Goal: Use online tool/utility: Utilize a website feature to perform a specific function

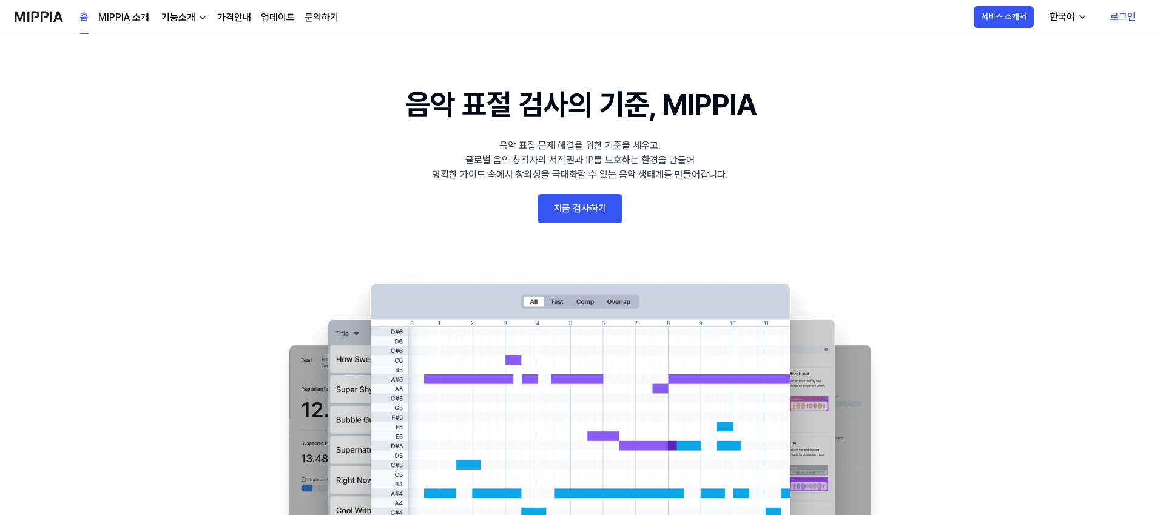
click at [583, 212] on link "지금 검사하기" at bounding box center [579, 208] width 85 height 29
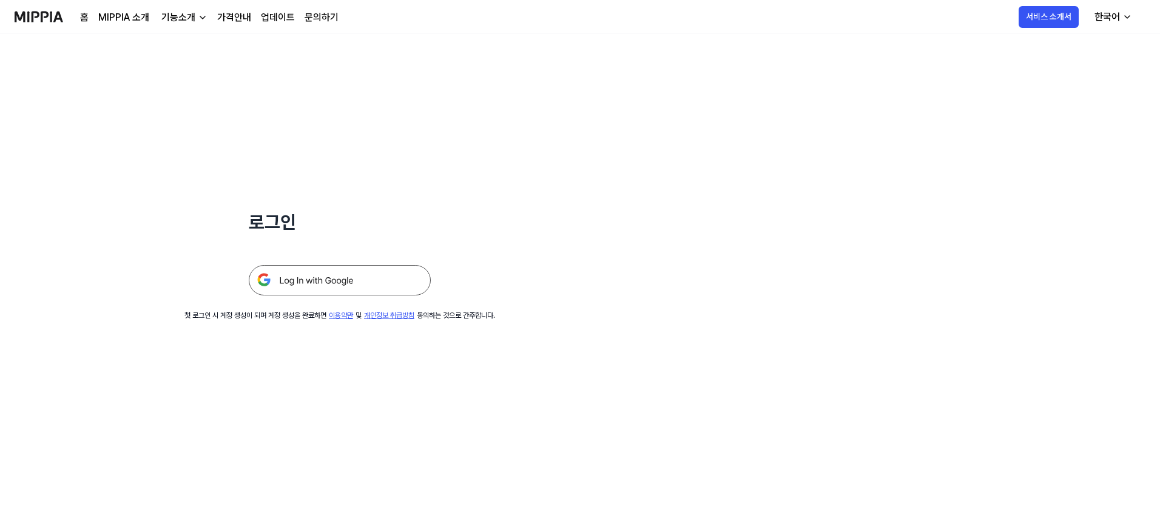
click at [368, 285] on img at bounding box center [340, 280] width 182 height 30
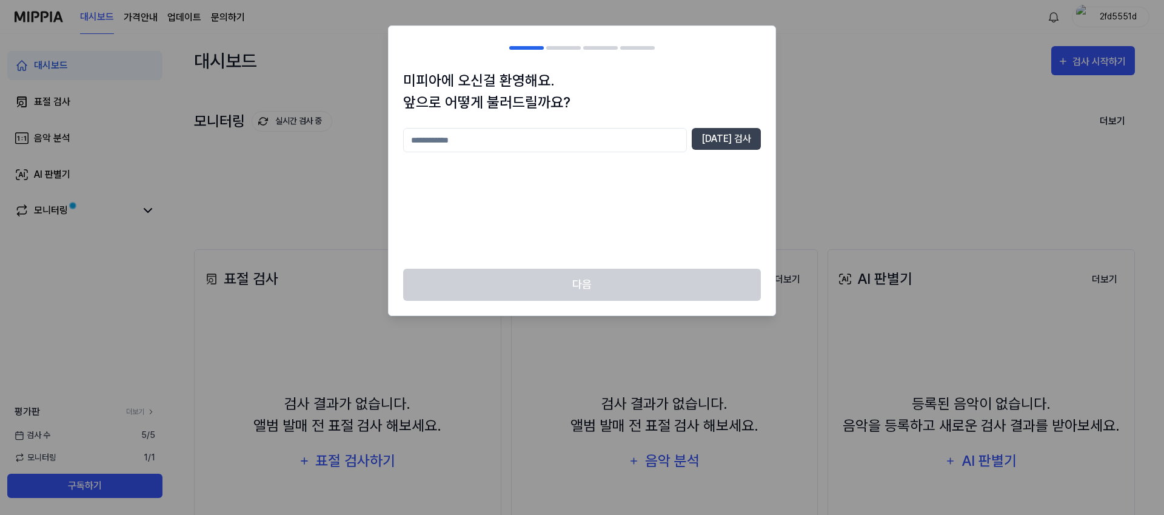
click at [618, 139] on input "text" at bounding box center [545, 140] width 284 height 24
type input "*********"
click at [731, 139] on button "중복 검사" at bounding box center [726, 139] width 69 height 22
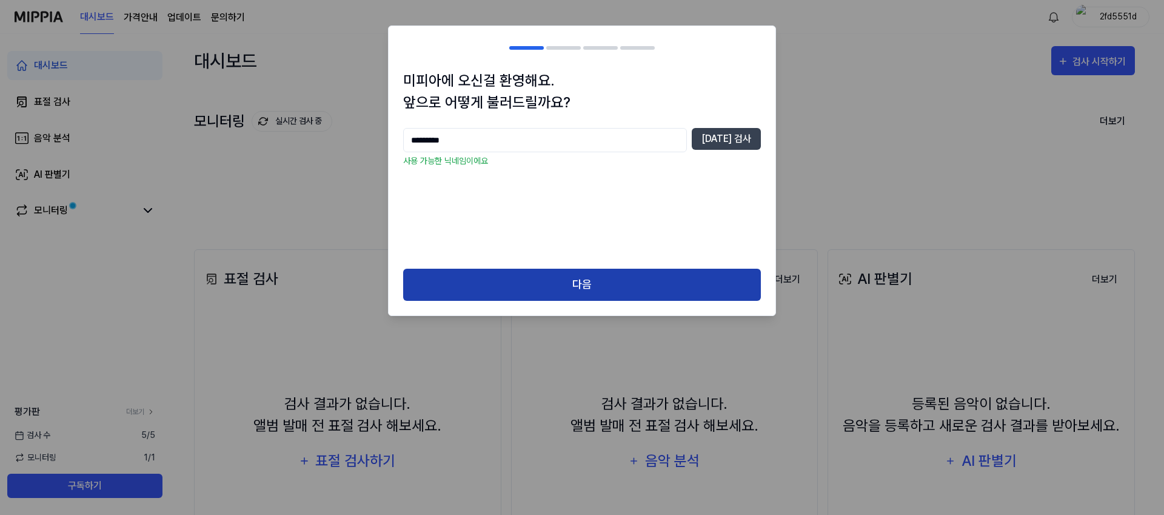
click at [596, 277] on button "다음" at bounding box center [582, 285] width 358 height 32
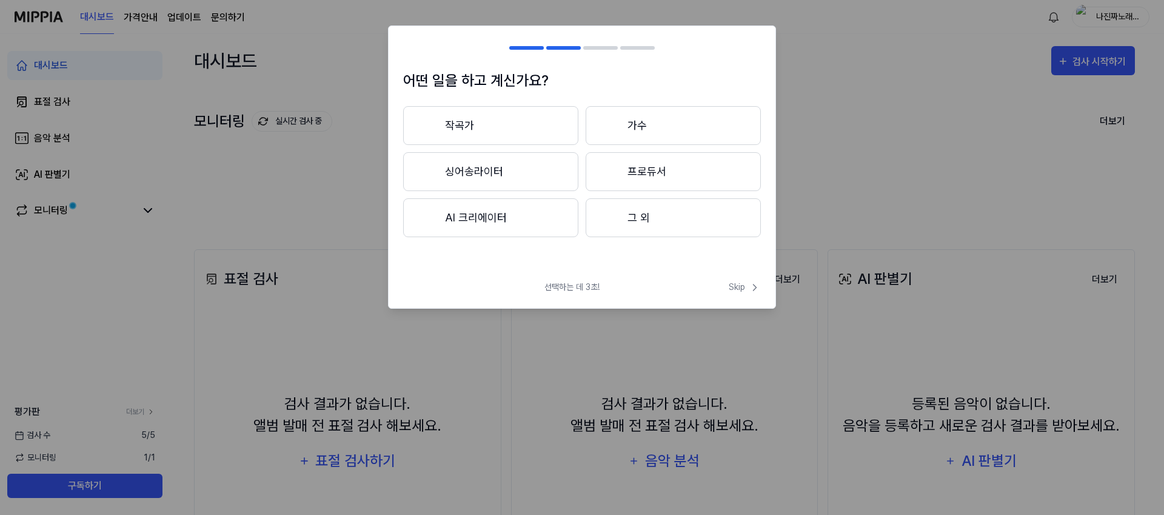
click at [710, 133] on button "가수" at bounding box center [673, 125] width 175 height 39
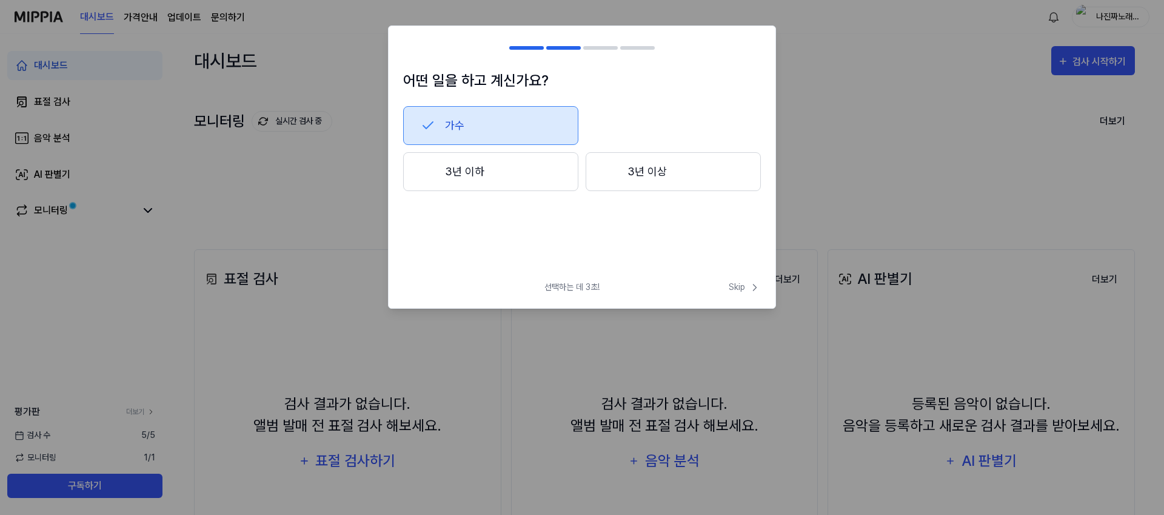
click at [479, 120] on button "가수" at bounding box center [490, 125] width 175 height 39
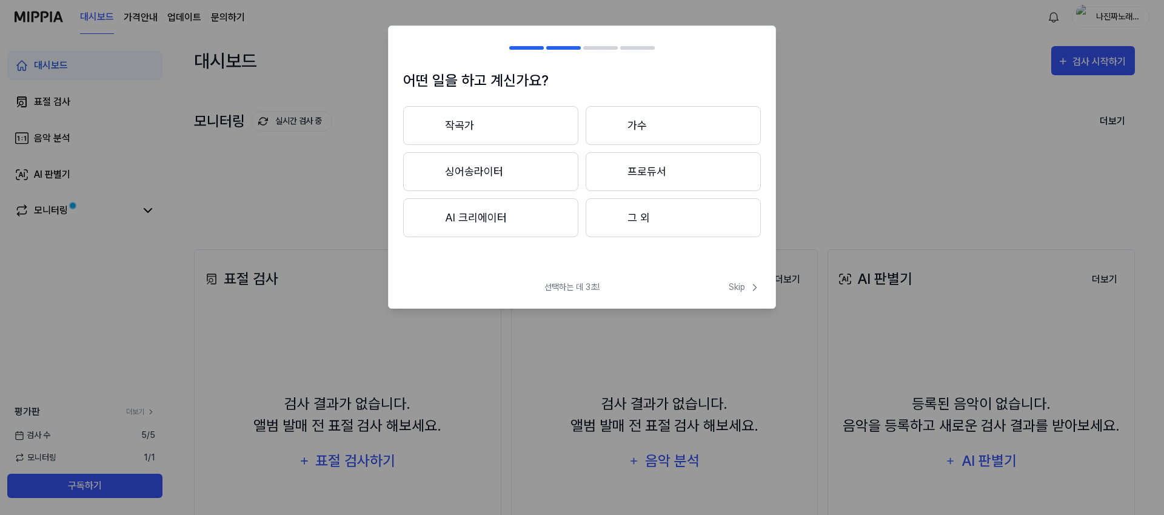
click at [593, 123] on button "가수" at bounding box center [673, 125] width 175 height 39
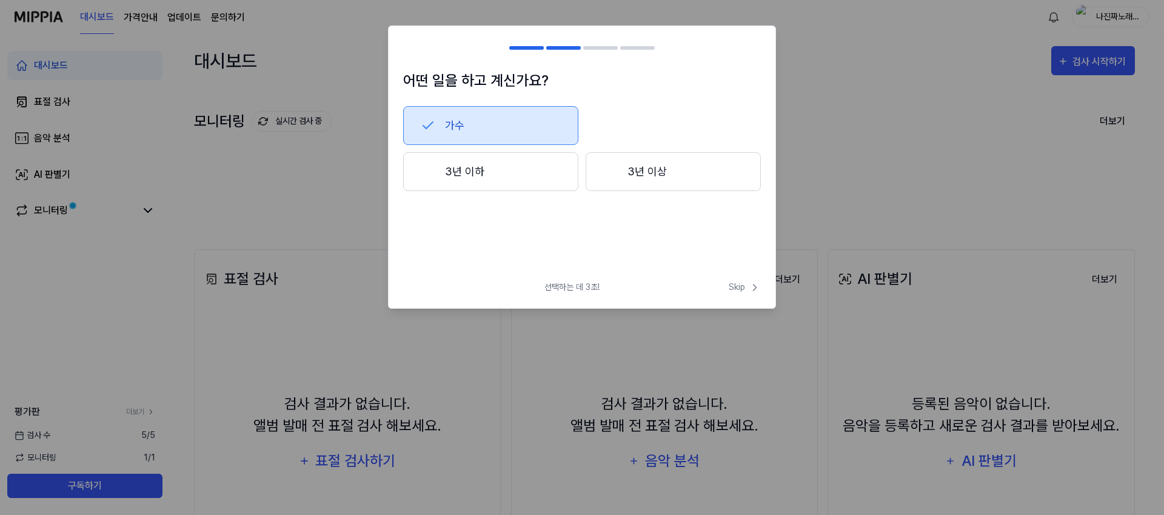
drag, startPoint x: 595, startPoint y: 124, endPoint x: 579, endPoint y: 139, distance: 22.7
click at [596, 124] on div "가수" at bounding box center [582, 125] width 358 height 39
click at [512, 169] on button "3년 이하" at bounding box center [490, 171] width 175 height 39
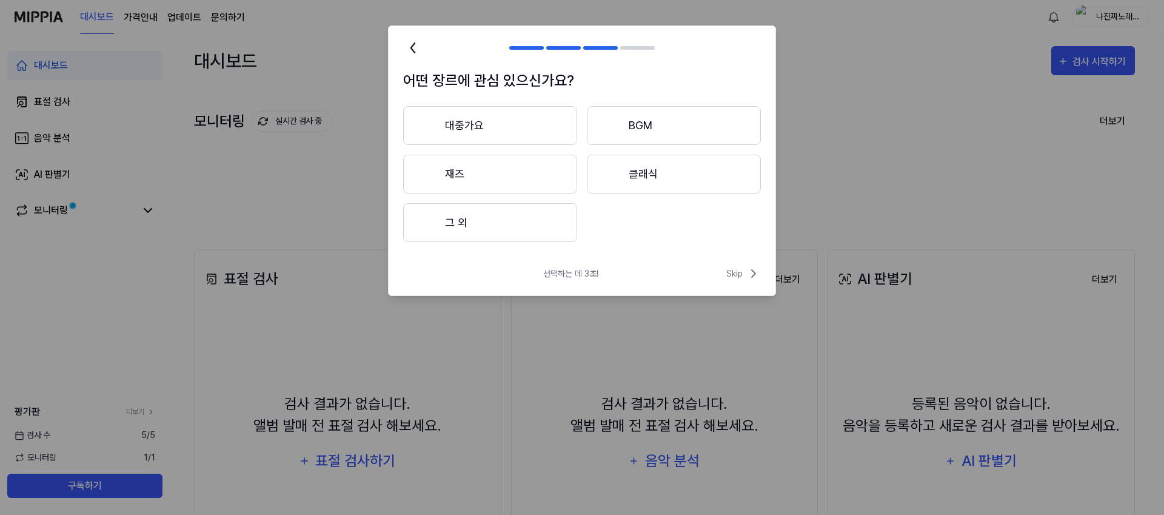
click at [617, 133] on button "BGM" at bounding box center [674, 125] width 174 height 39
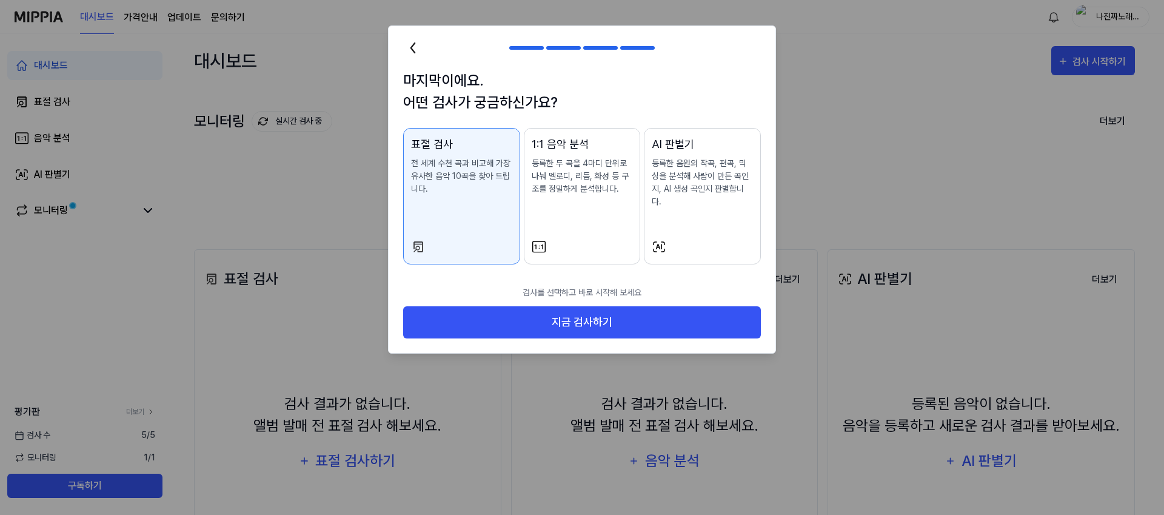
click at [709, 212] on div "AI 판별기 등록한 음원의 작곡, 편곡, 믹싱을 분석해 사람이 만든 곡인지, AI 생성 곡인지 판별합니다." at bounding box center [702, 184] width 101 height 96
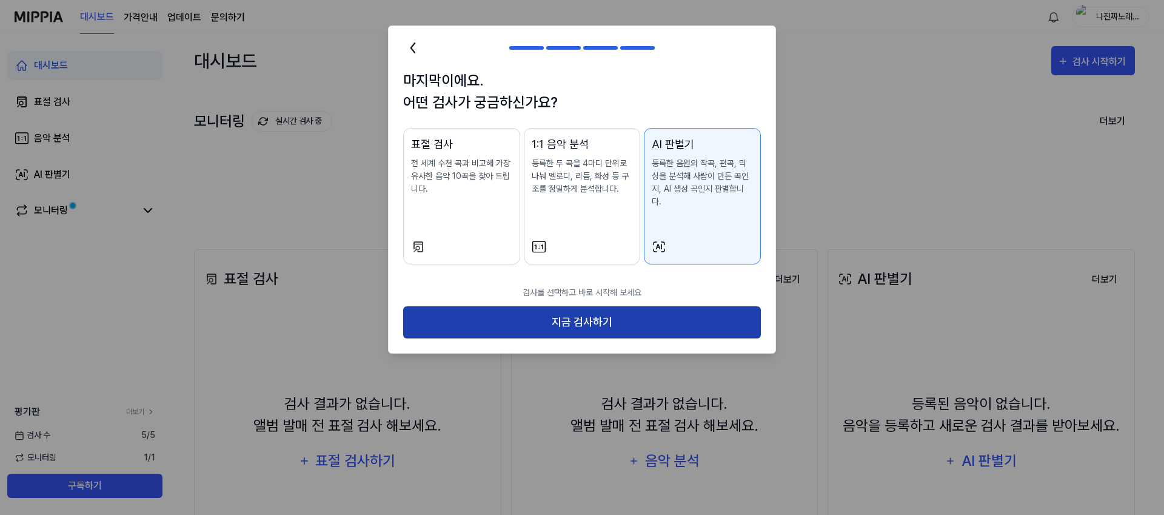
click at [675, 308] on button "지금 검사하기" at bounding box center [582, 322] width 358 height 32
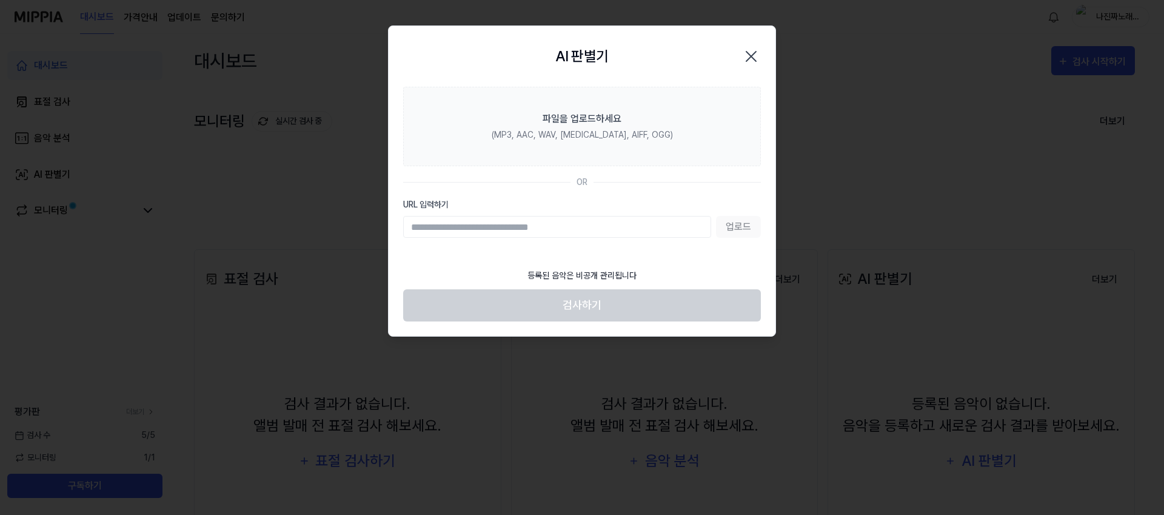
click at [733, 230] on div "업로드" at bounding box center [582, 227] width 358 height 22
click at [748, 222] on div "업로드" at bounding box center [582, 227] width 358 height 22
click at [636, 229] on input "URL 입력하기" at bounding box center [557, 227] width 308 height 22
click at [736, 228] on div "업로드" at bounding box center [582, 227] width 358 height 22
click at [560, 237] on input "URL 입력하기" at bounding box center [557, 227] width 308 height 22
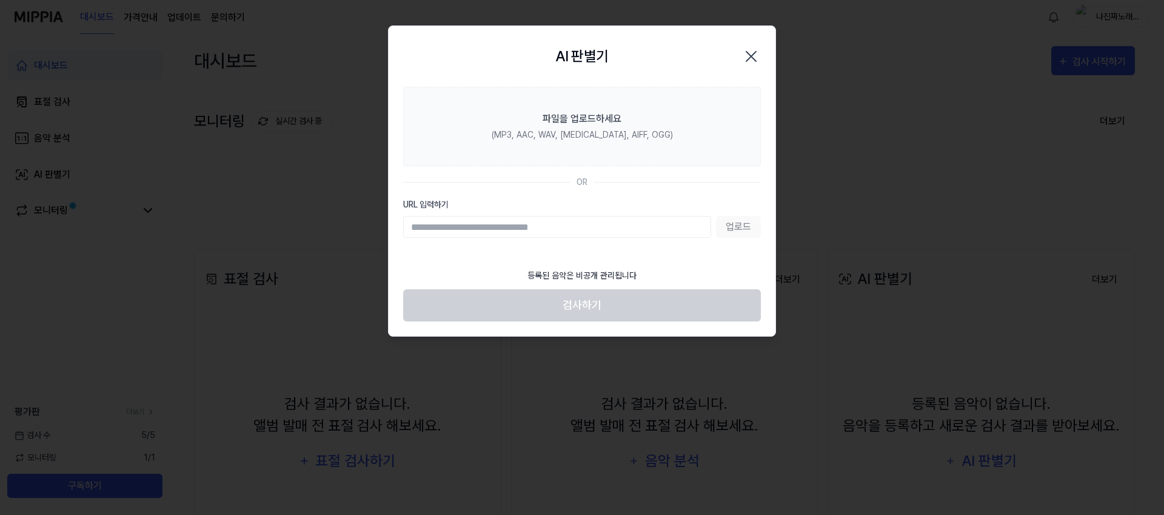
click at [671, 257] on section "파일을 업로드하세요 (MP3, AAC, WAV, FLAC, AIFF, OGG) OR URL 입력하기 업로드" at bounding box center [582, 174] width 387 height 175
click at [571, 275] on div "등록된 음악은 비공개 관리됩니다" at bounding box center [582, 275] width 124 height 27
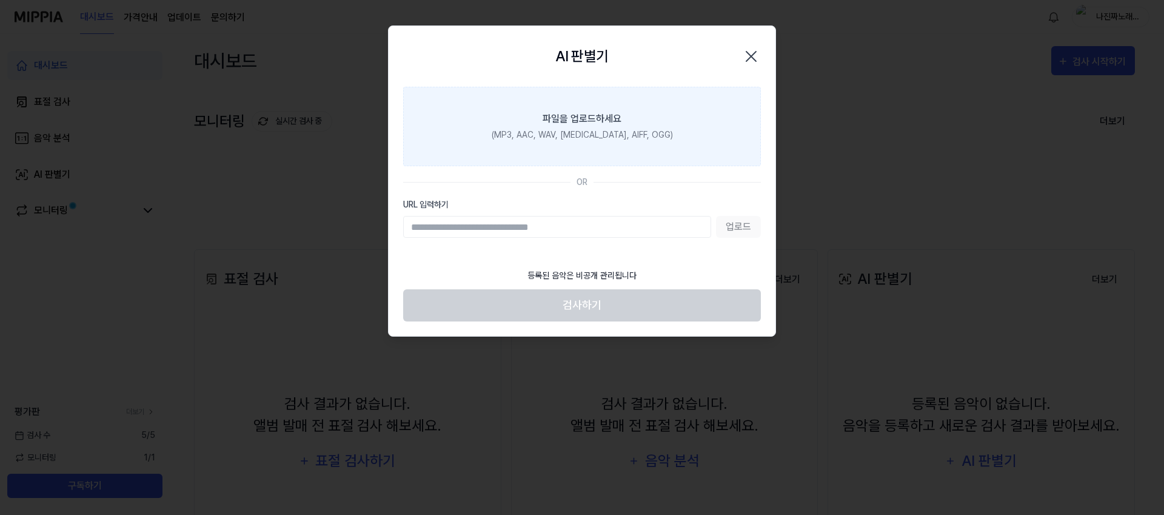
click at [574, 122] on div "파일을 업로드하세요" at bounding box center [582, 119] width 79 height 15
click at [0, 0] on input "파일을 업로드하세요 (MP3, AAC, WAV, FLAC, AIFF, OGG)" at bounding box center [0, 0] width 0 height 0
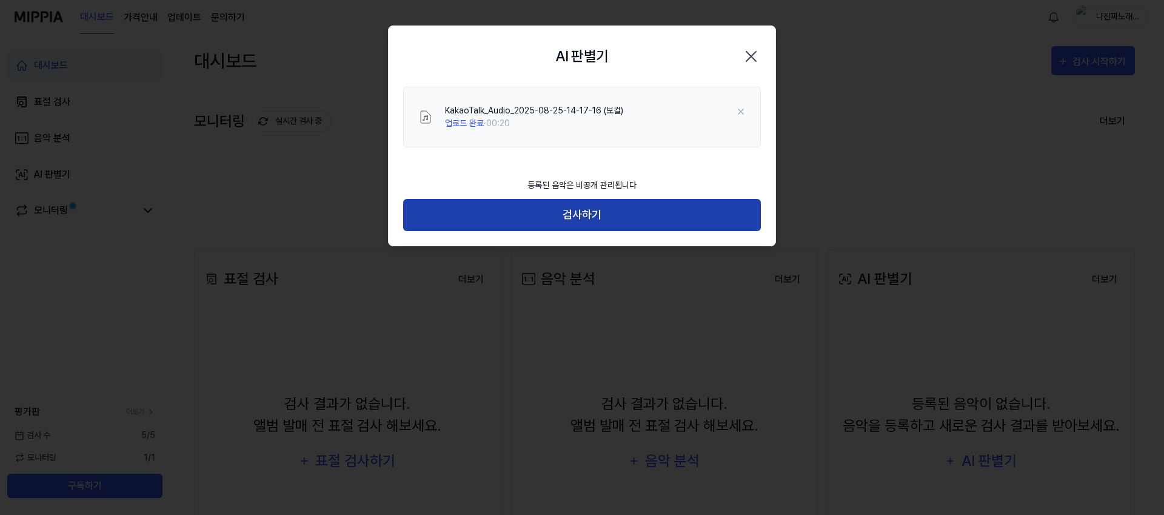
click at [622, 225] on button "검사하기" at bounding box center [582, 215] width 358 height 32
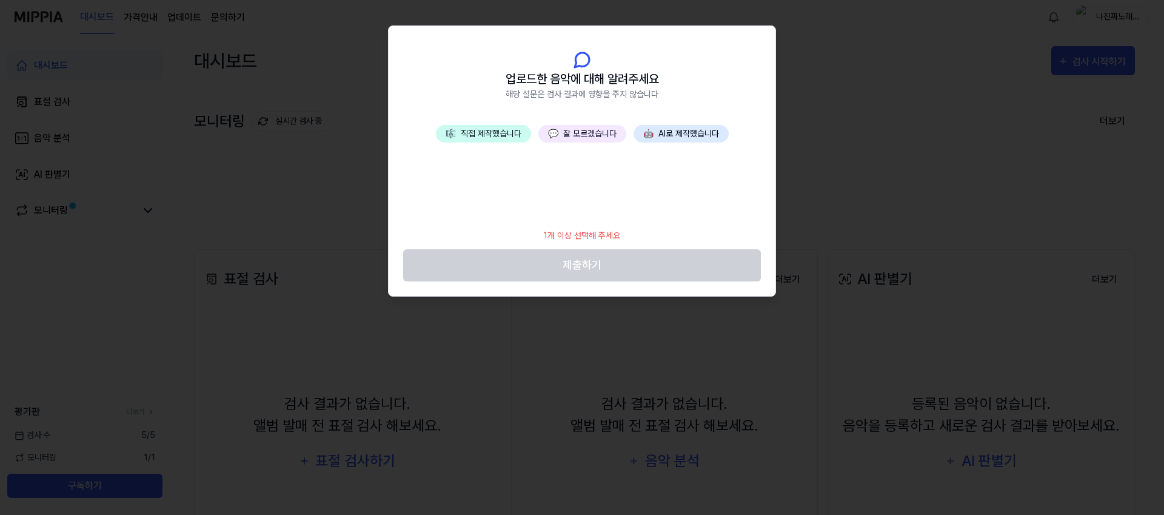
click at [579, 131] on button "💬 잘 모르겠습니다" at bounding box center [583, 134] width 88 height 18
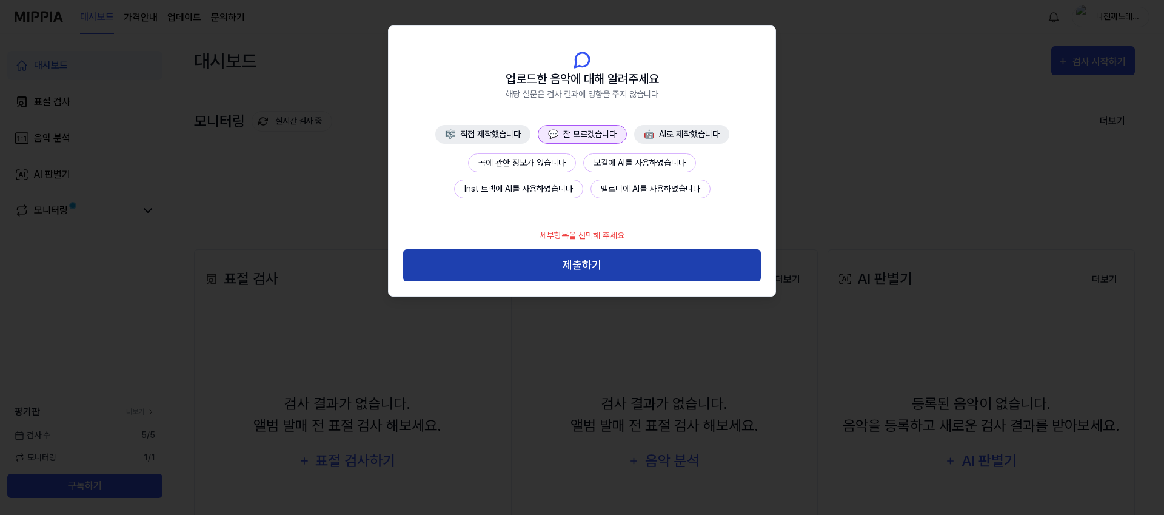
click at [621, 267] on button "제출하기" at bounding box center [582, 265] width 358 height 32
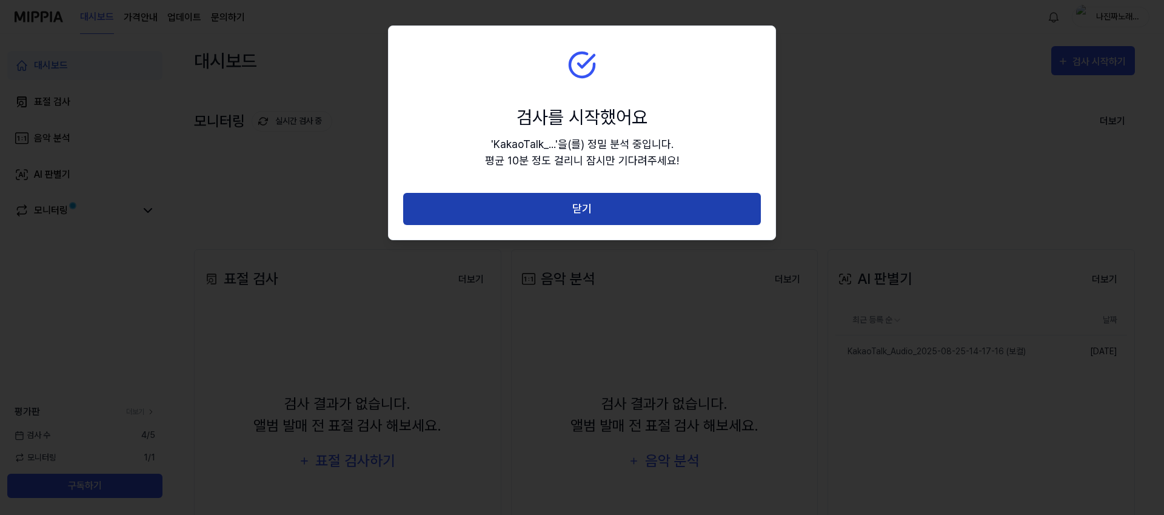
click at [606, 216] on button "닫기" at bounding box center [582, 209] width 358 height 32
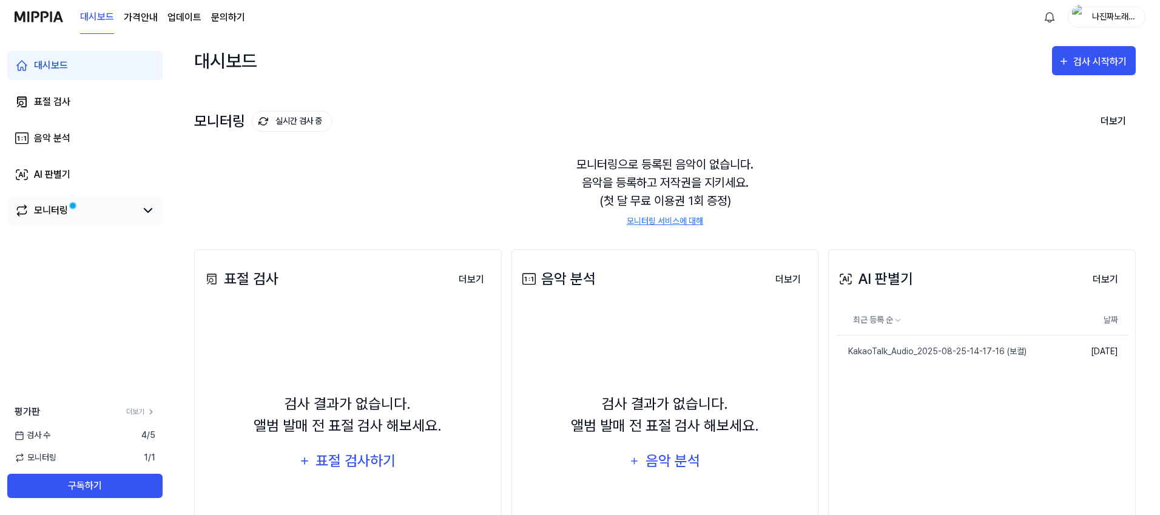
click at [67, 215] on link "모니터링" at bounding box center [75, 210] width 121 height 15
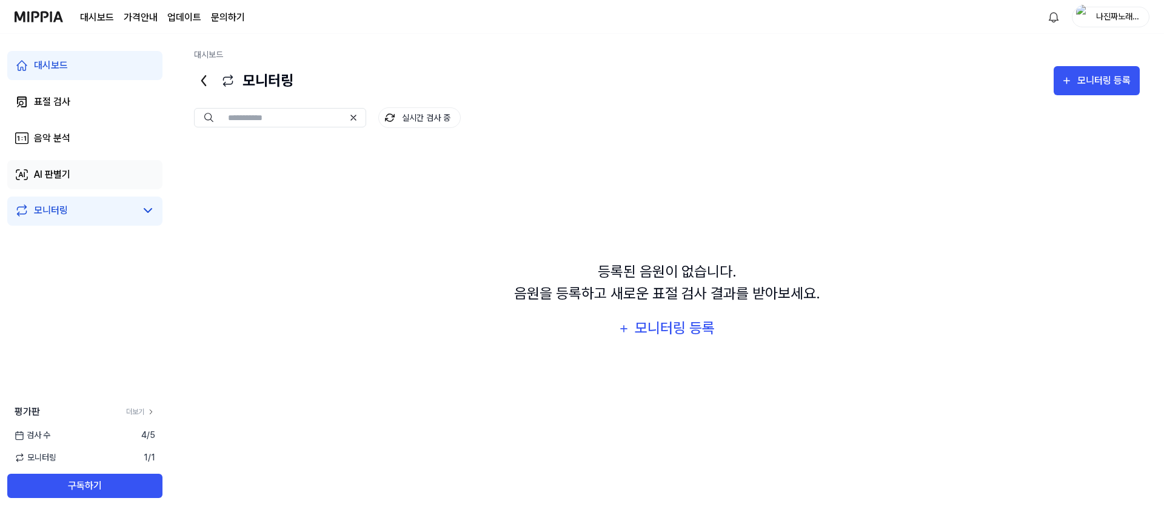
click at [87, 182] on link "AI 판별기" at bounding box center [84, 174] width 155 height 29
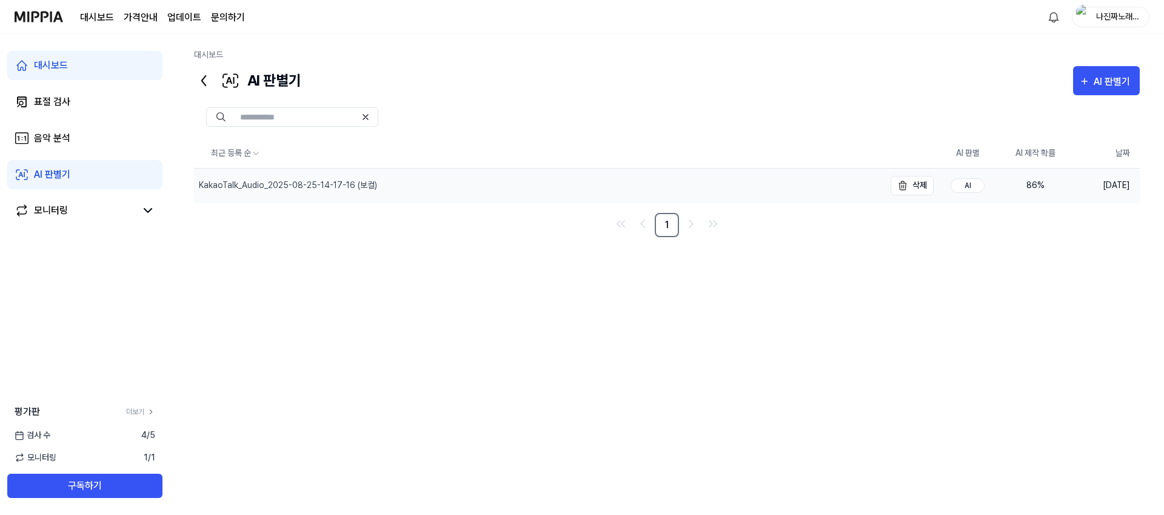
click at [323, 184] on div "KakaoTalk_Audio_2025-08-25-14-17-16 (보컬)" at bounding box center [288, 185] width 178 height 13
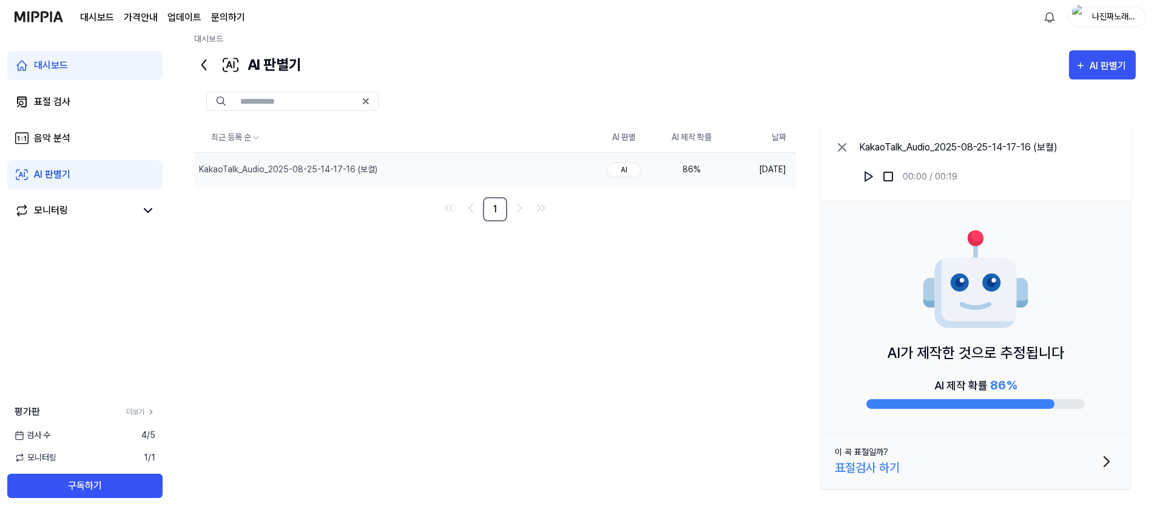
scroll to position [19, 0]
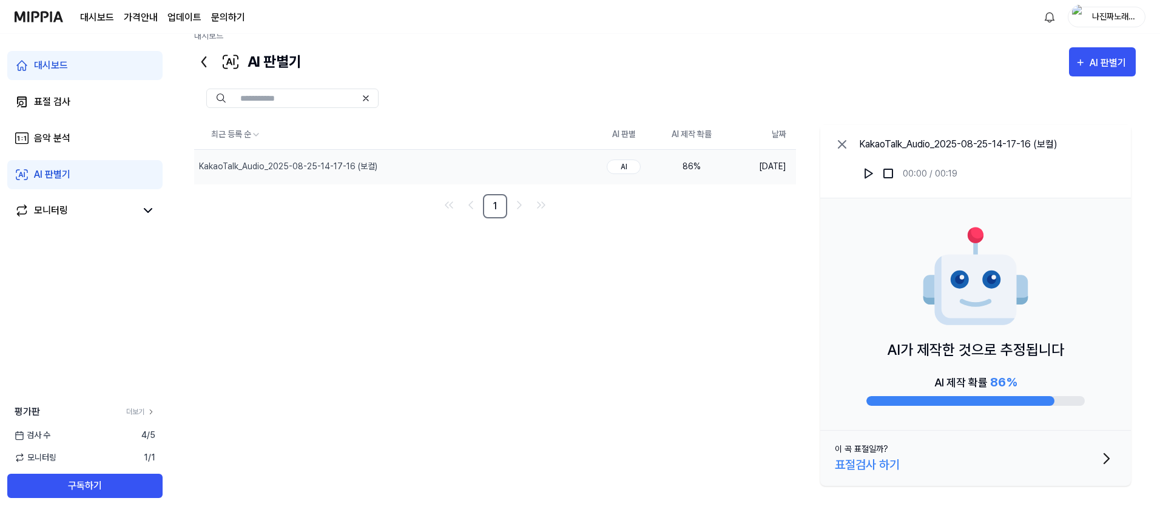
click at [882, 466] on div "표절검사 하기" at bounding box center [867, 464] width 65 height 18
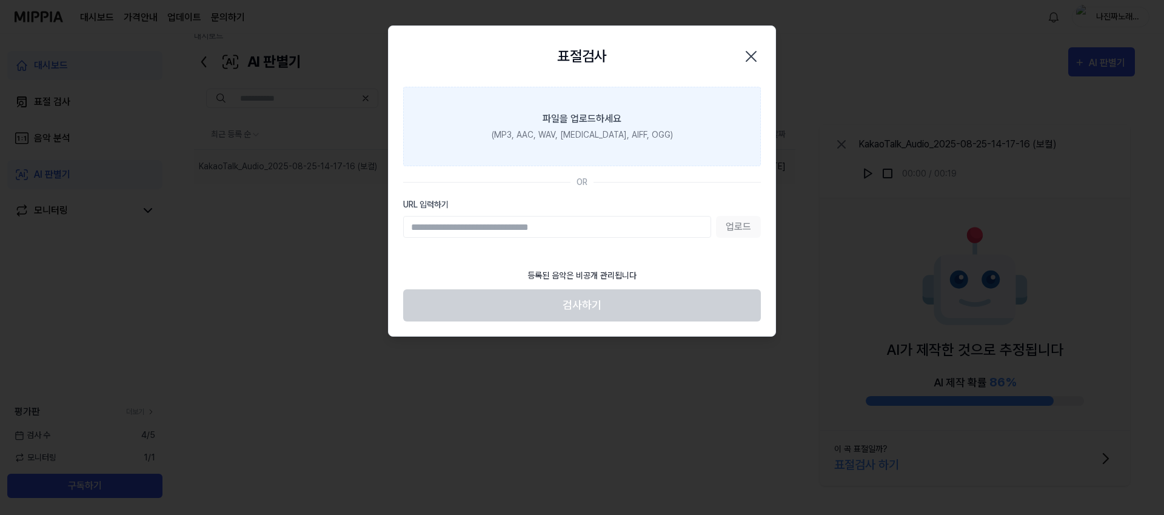
click at [691, 113] on label "파일을 업로드하세요 (MP3, AAC, WAV, FLAC, AIFF, OGG)" at bounding box center [582, 126] width 358 height 79
click at [0, 0] on input "파일을 업로드하세요 (MP3, AAC, WAV, FLAC, AIFF, OGG)" at bounding box center [0, 0] width 0 height 0
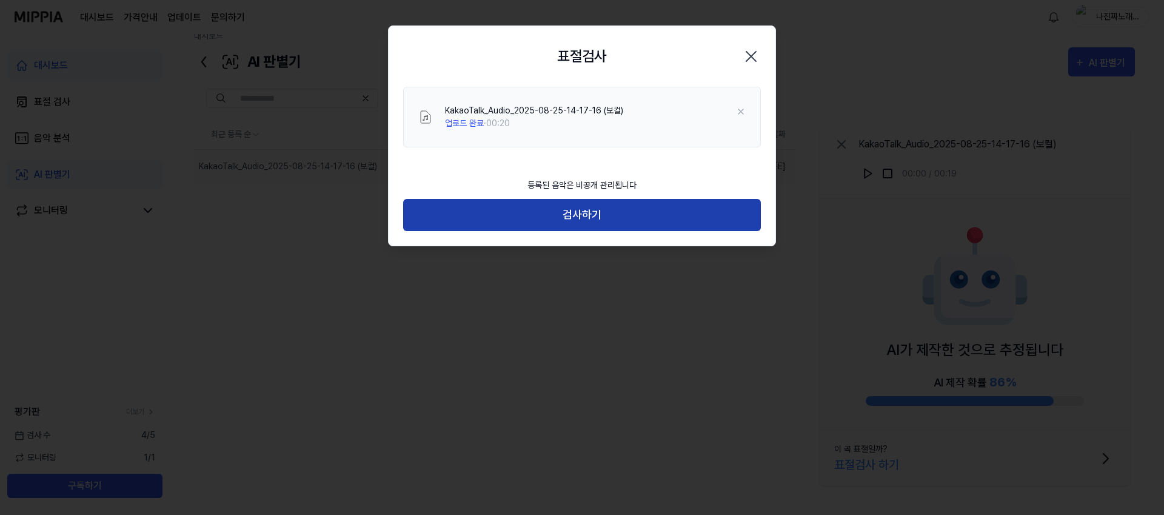
click at [610, 213] on button "검사하기" at bounding box center [582, 215] width 358 height 32
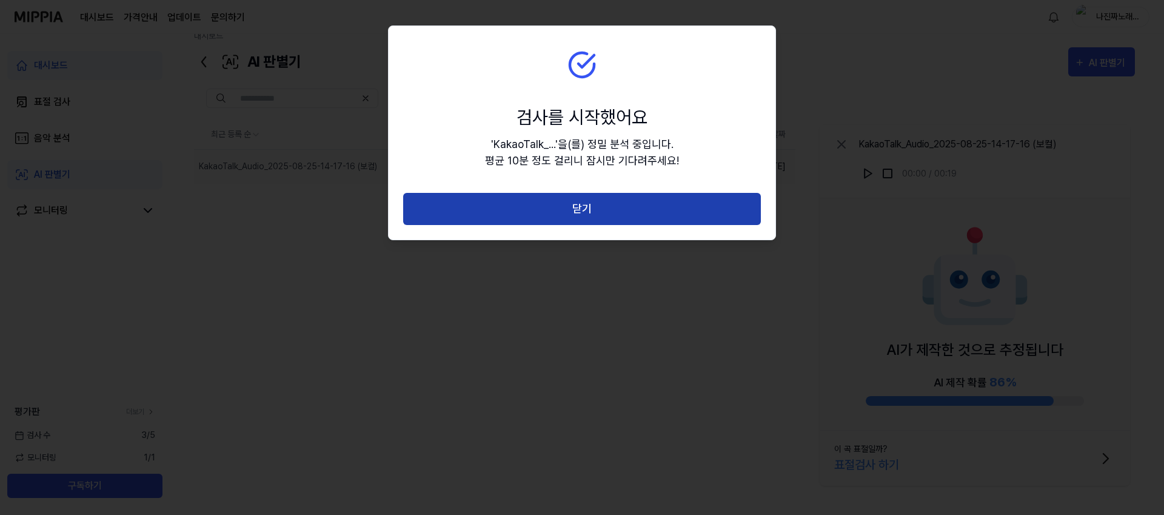
click at [591, 213] on button "닫기" at bounding box center [582, 209] width 358 height 32
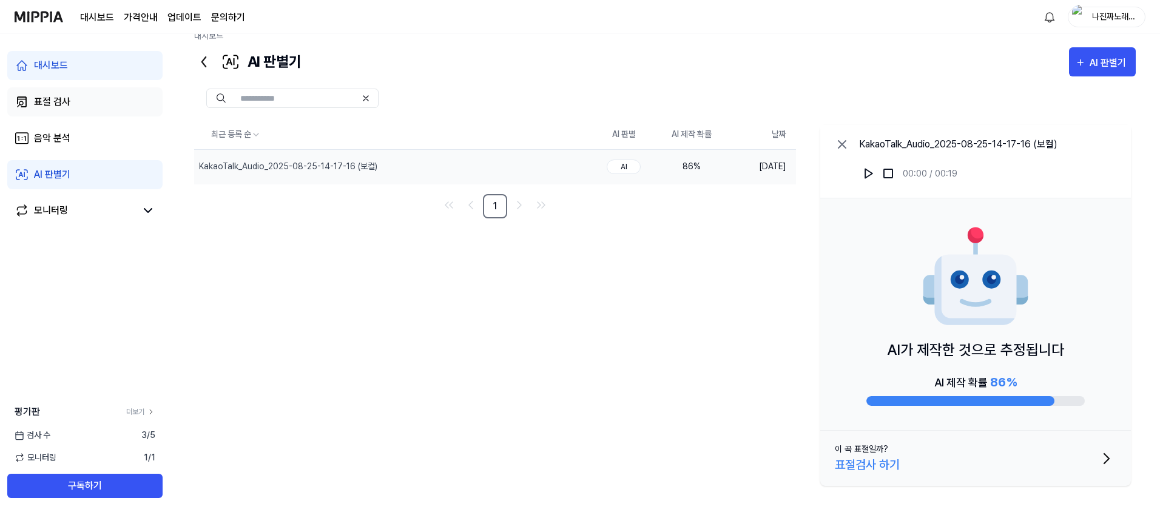
click at [60, 105] on div "표절 검사" at bounding box center [52, 102] width 36 height 15
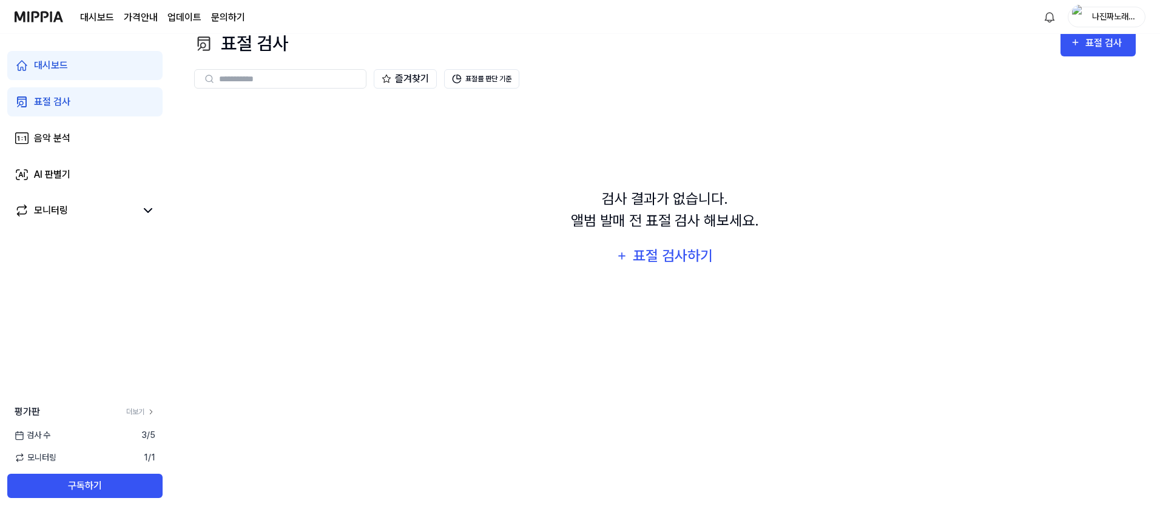
scroll to position [0, 0]
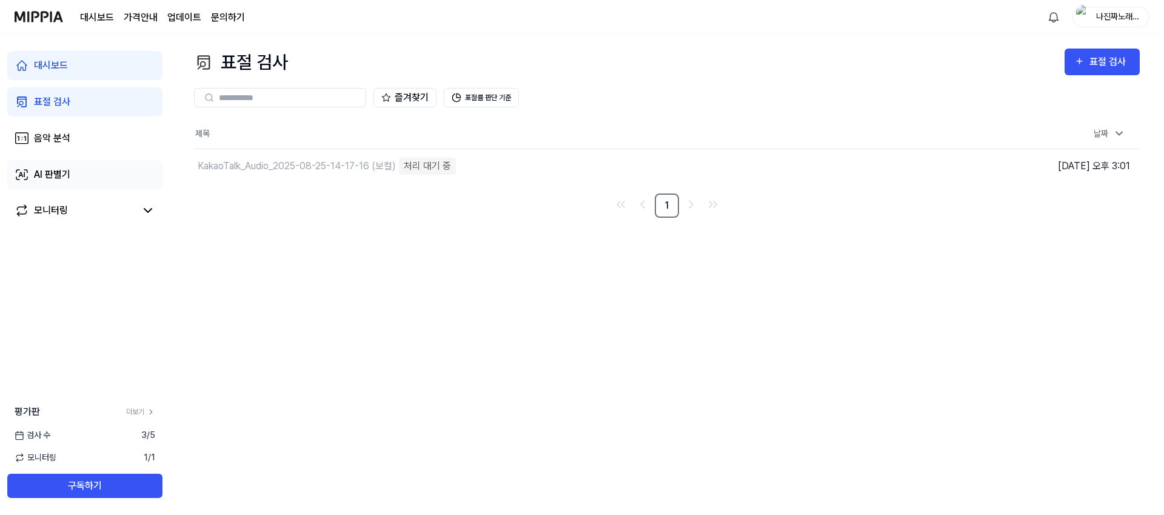
click at [66, 166] on link "AI 판별기" at bounding box center [84, 174] width 155 height 29
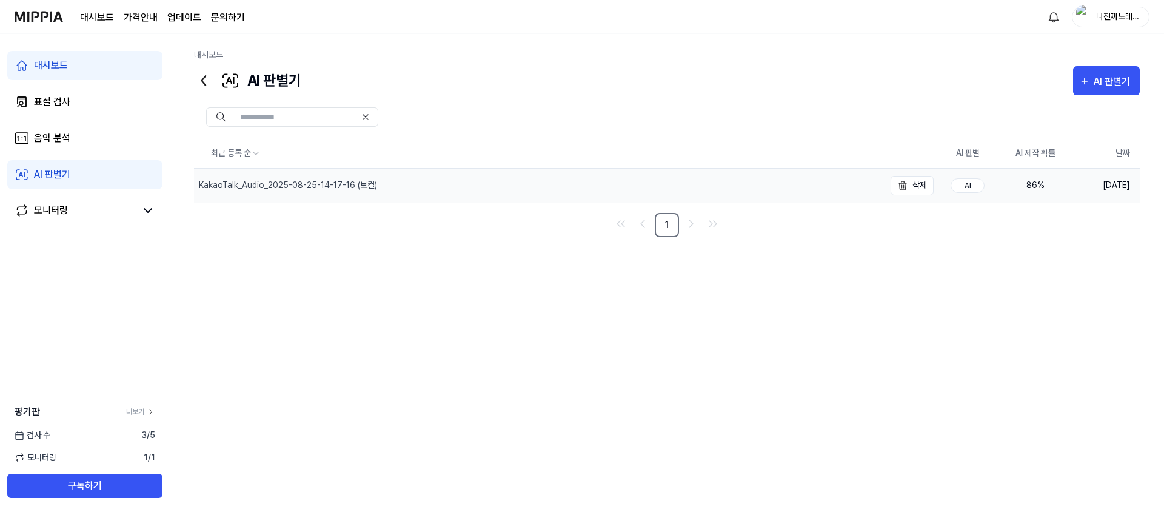
click at [280, 186] on div "KakaoTalk_Audio_2025-08-25-14-17-16 (보컬)" at bounding box center [288, 185] width 178 height 13
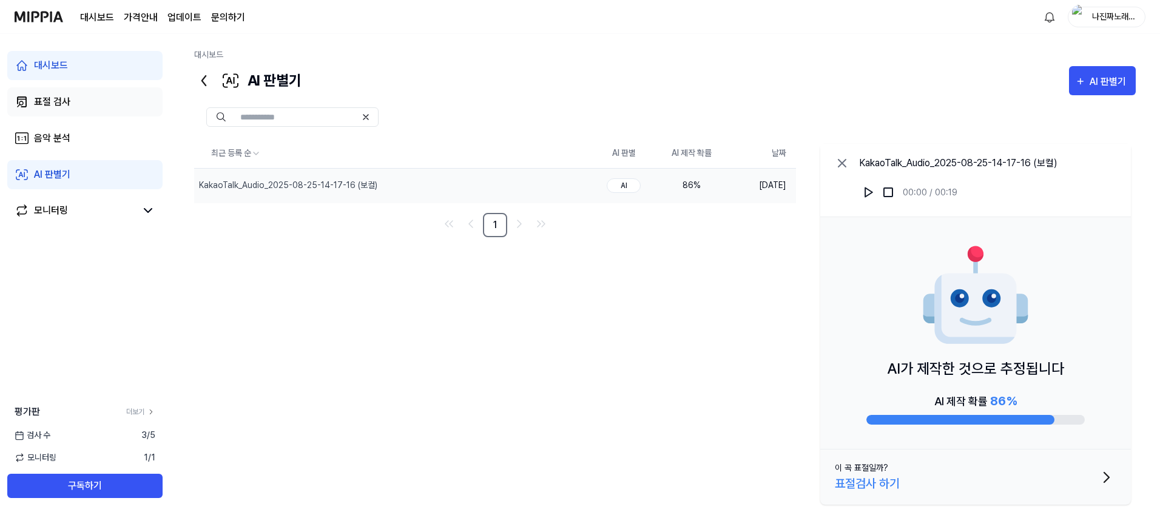
click at [94, 109] on link "표절 검사" at bounding box center [84, 101] width 155 height 29
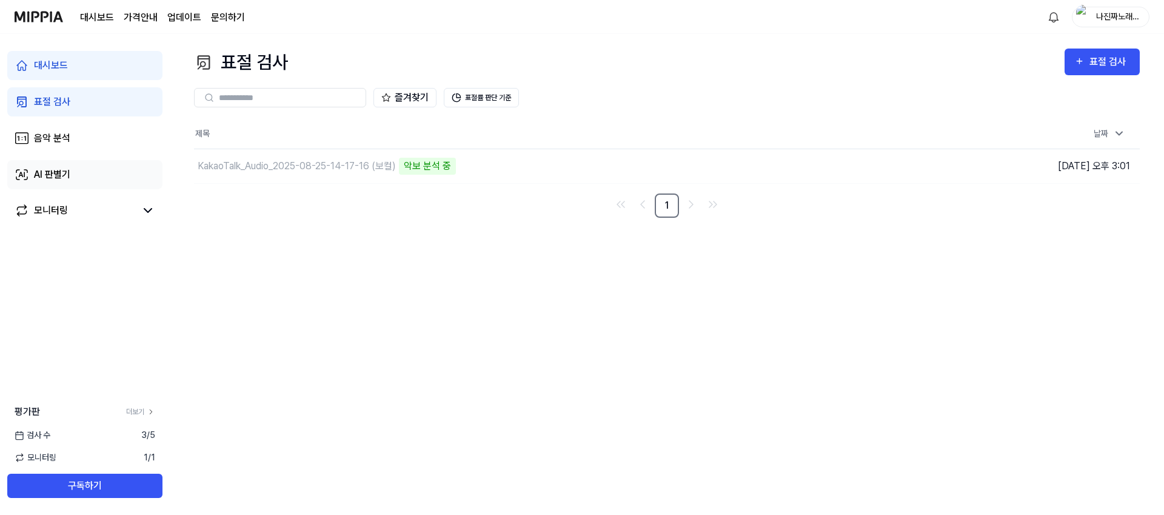
click at [130, 169] on link "AI 판별기" at bounding box center [84, 174] width 155 height 29
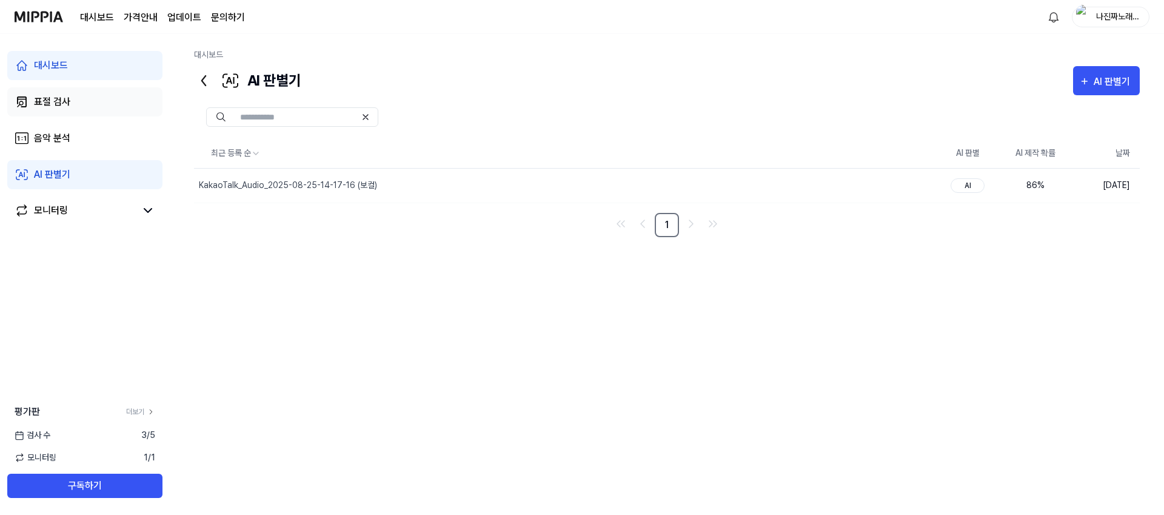
click at [113, 111] on link "표절 검사" at bounding box center [84, 101] width 155 height 29
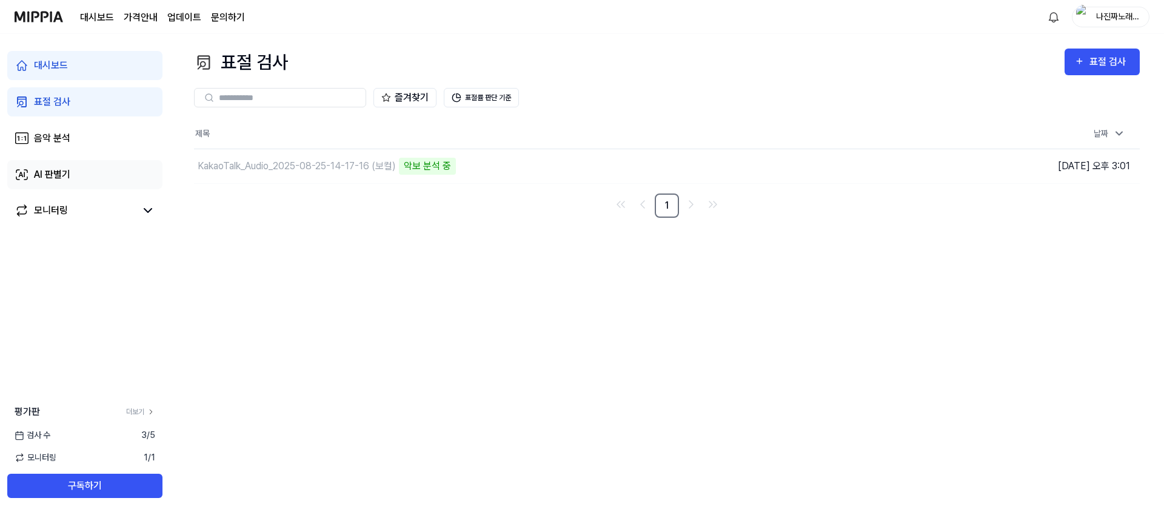
click at [97, 176] on link "AI 판별기" at bounding box center [84, 174] width 155 height 29
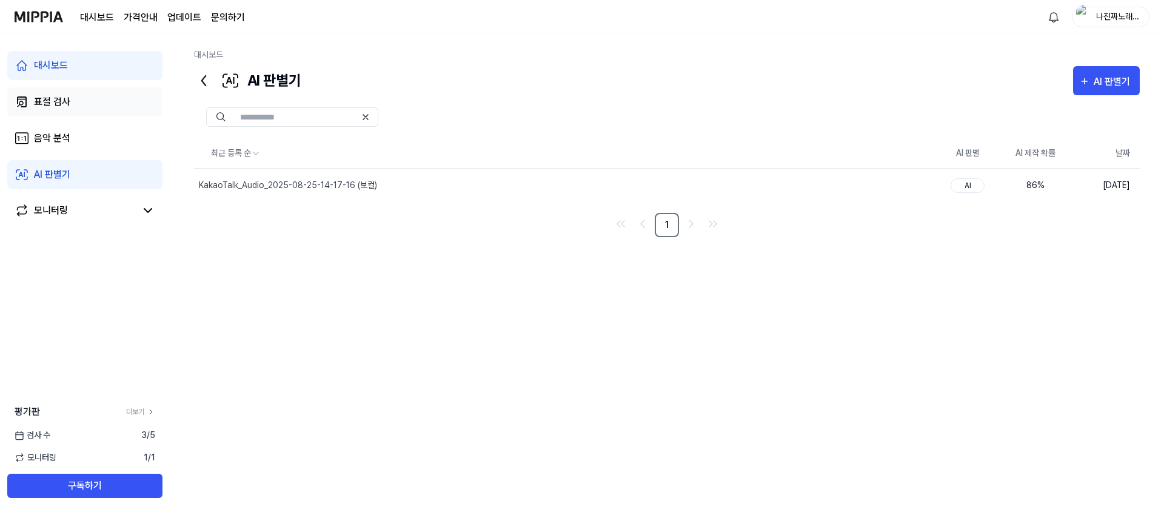
click at [92, 93] on link "표절 검사" at bounding box center [84, 101] width 155 height 29
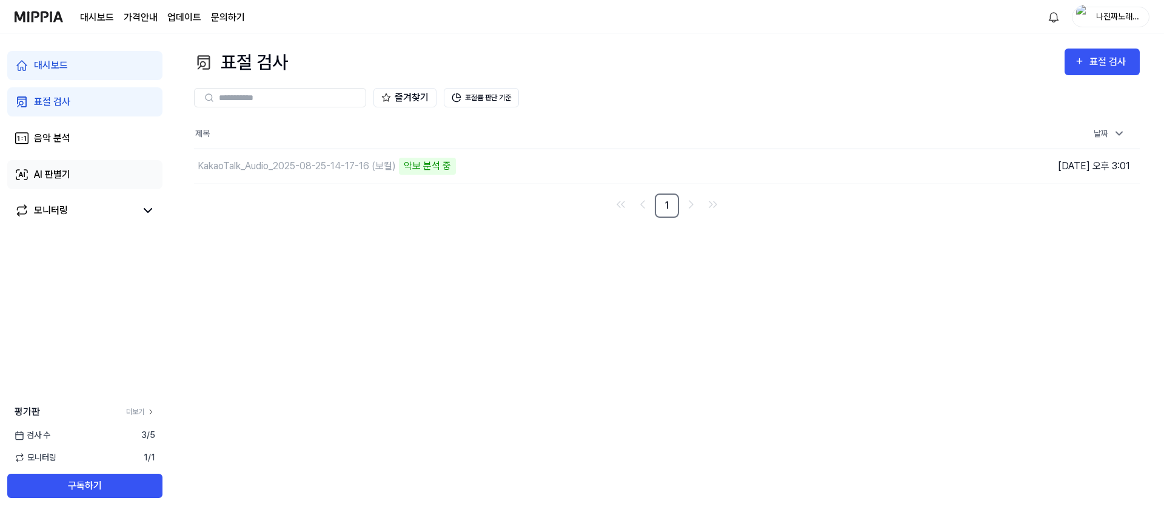
click at [90, 180] on link "AI 판별기" at bounding box center [84, 174] width 155 height 29
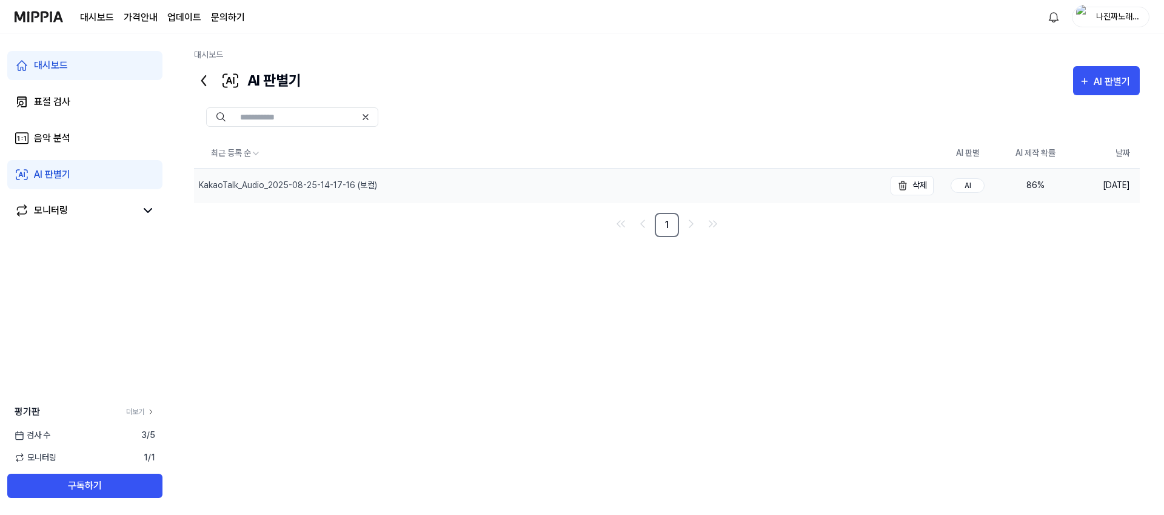
click at [298, 183] on div "KakaoTalk_Audio_2025-08-25-14-17-16 (보컬)" at bounding box center [288, 185] width 178 height 13
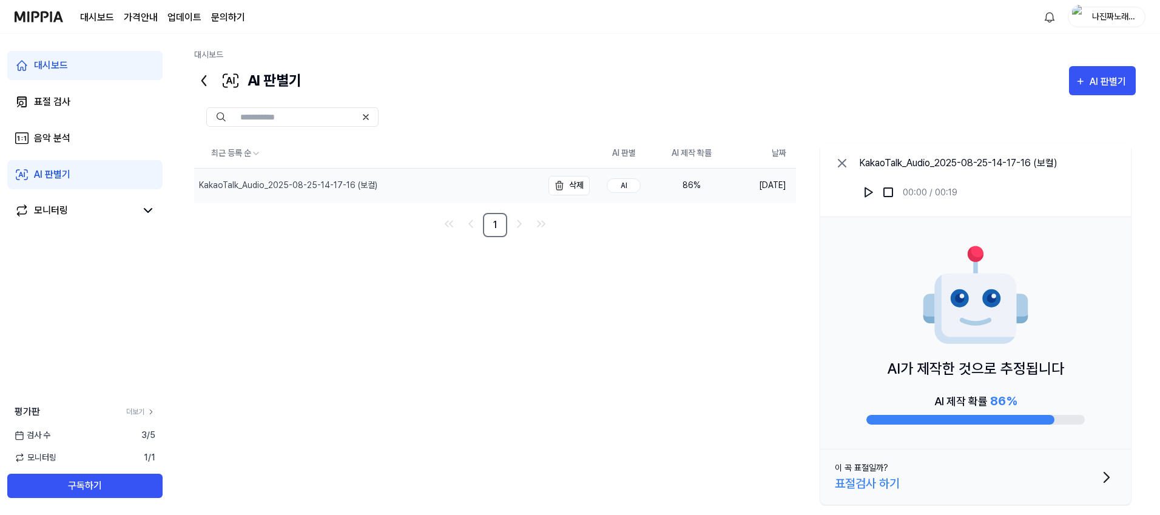
click at [298, 183] on div "KakaoTalk_Audio_2025-08-25-14-17-16 (보컬)" at bounding box center [288, 185] width 178 height 13
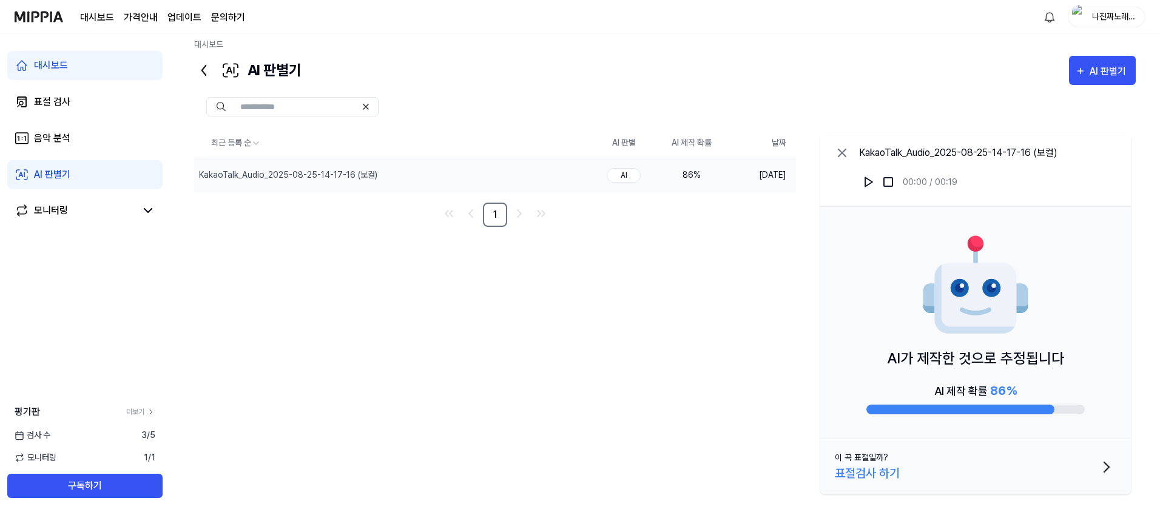
scroll to position [19, 0]
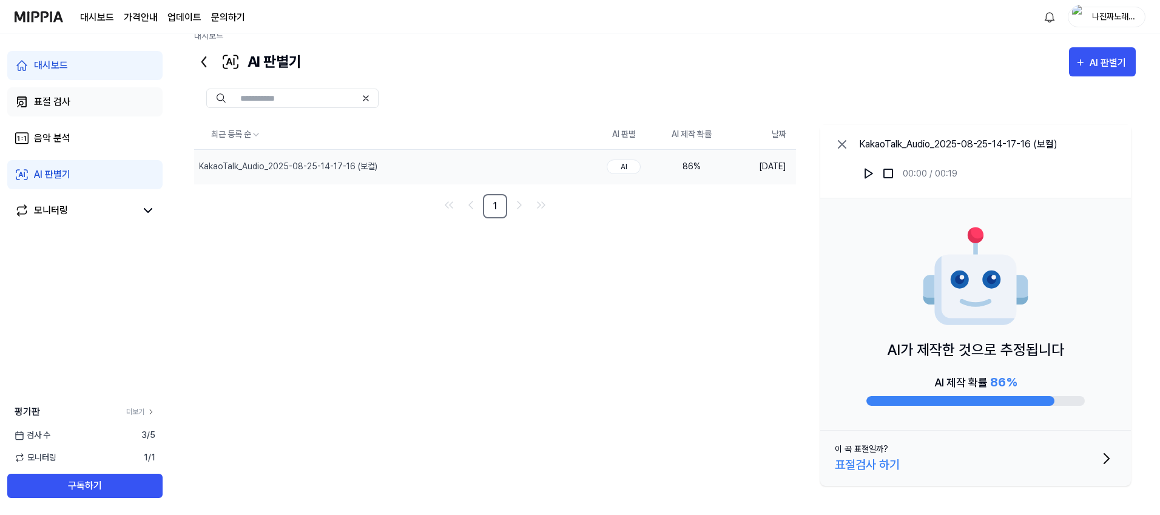
click at [72, 98] on link "표절 검사" at bounding box center [84, 101] width 155 height 29
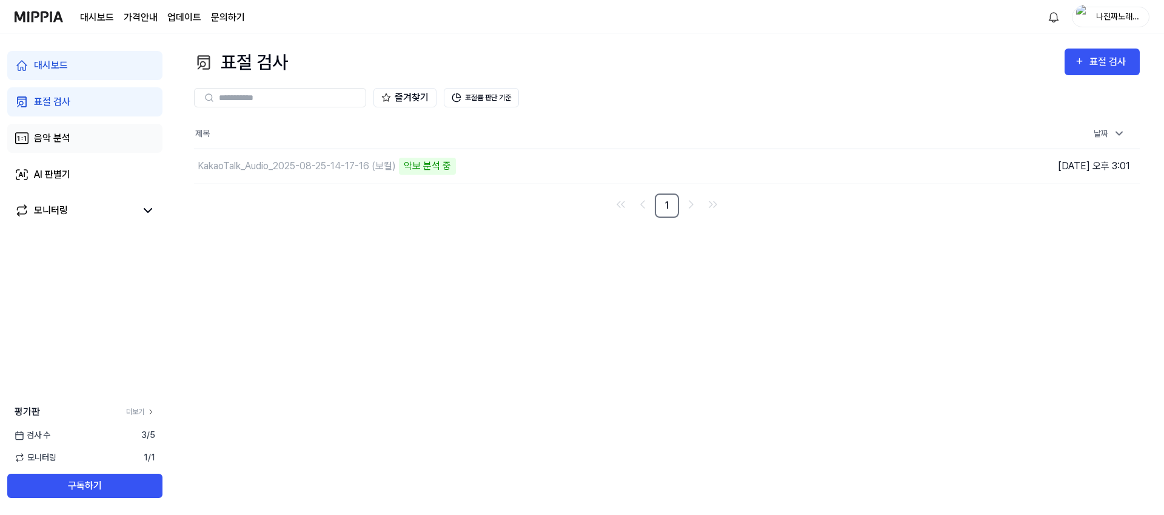
click at [115, 148] on link "음악 분석" at bounding box center [84, 138] width 155 height 29
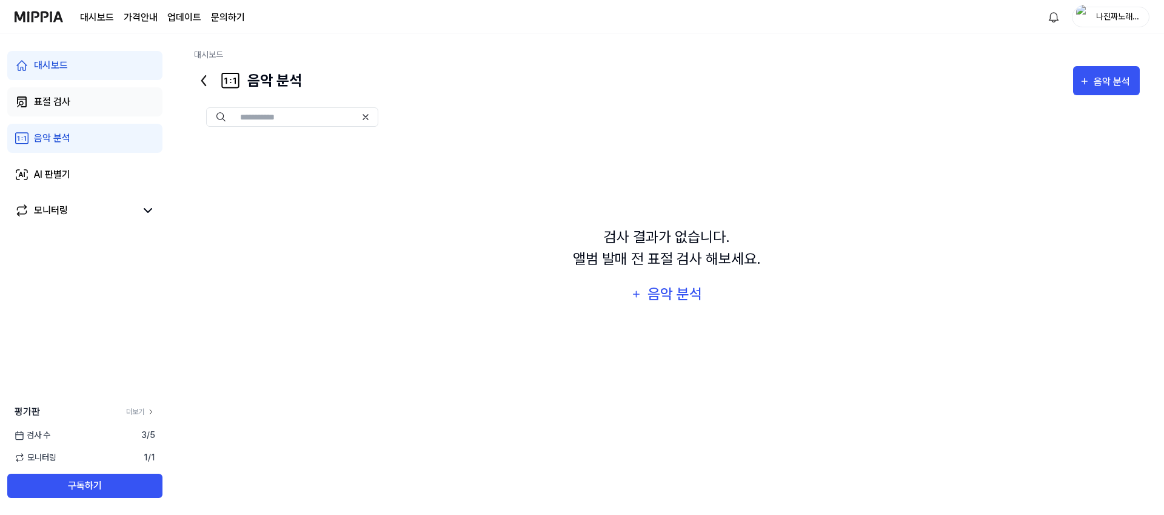
click at [64, 101] on div "표절 검사" at bounding box center [52, 102] width 36 height 15
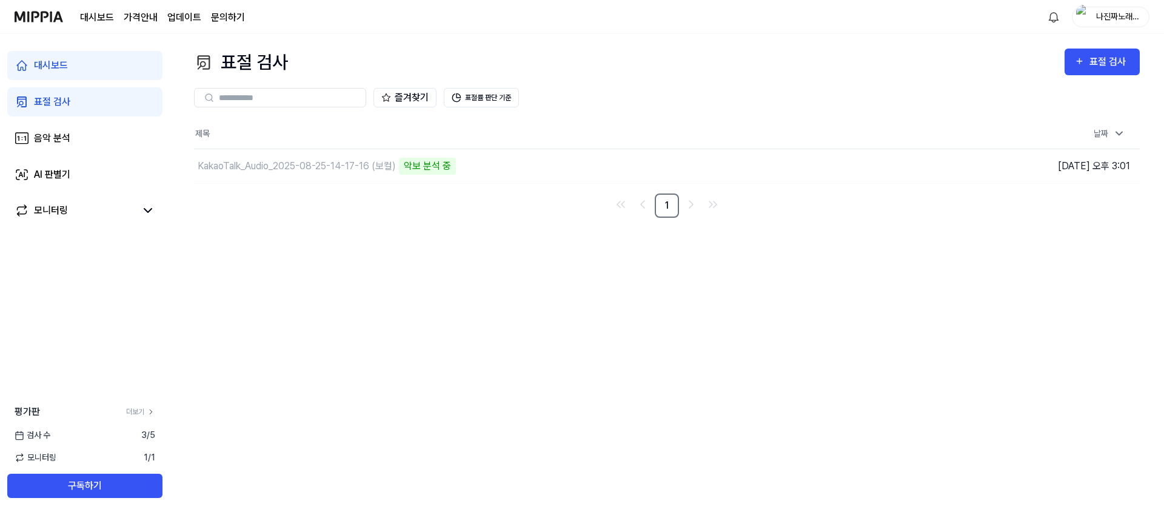
click at [56, 56] on link "대시보드" at bounding box center [84, 65] width 155 height 29
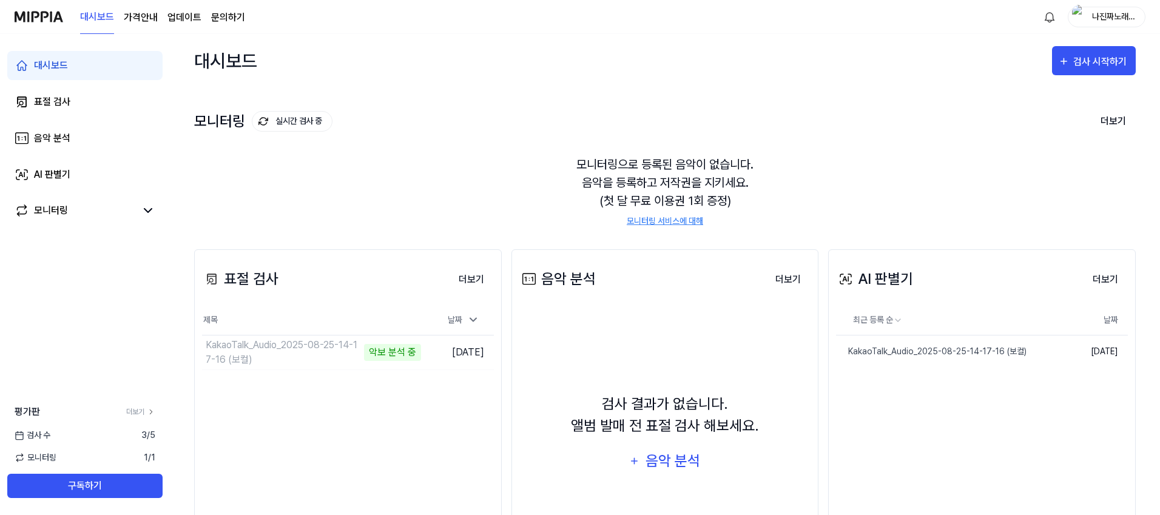
scroll to position [2, 0]
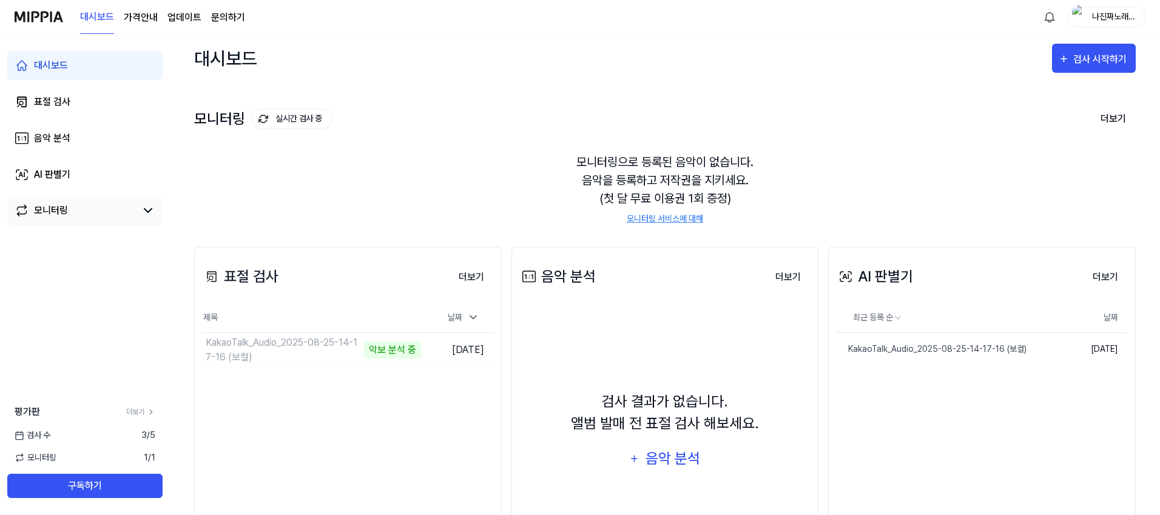
click at [79, 204] on link "모니터링" at bounding box center [75, 210] width 121 height 15
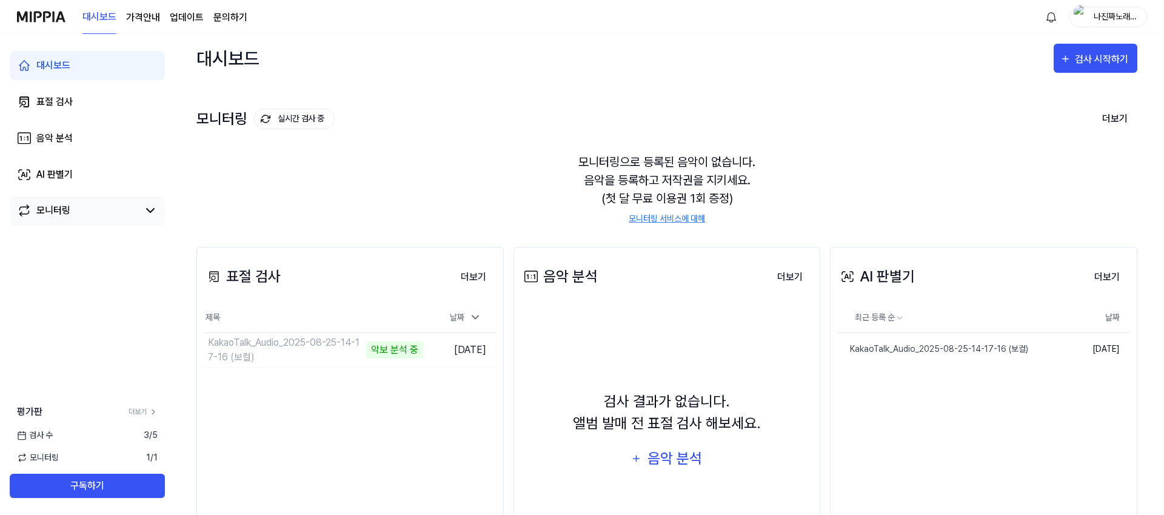
scroll to position [0, 0]
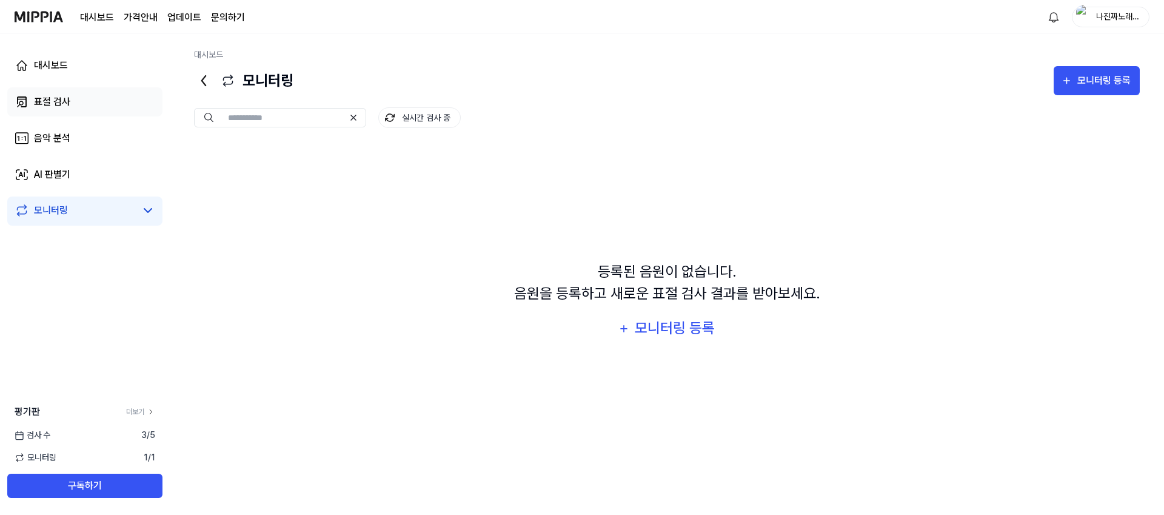
click at [45, 113] on link "표절 검사" at bounding box center [84, 101] width 155 height 29
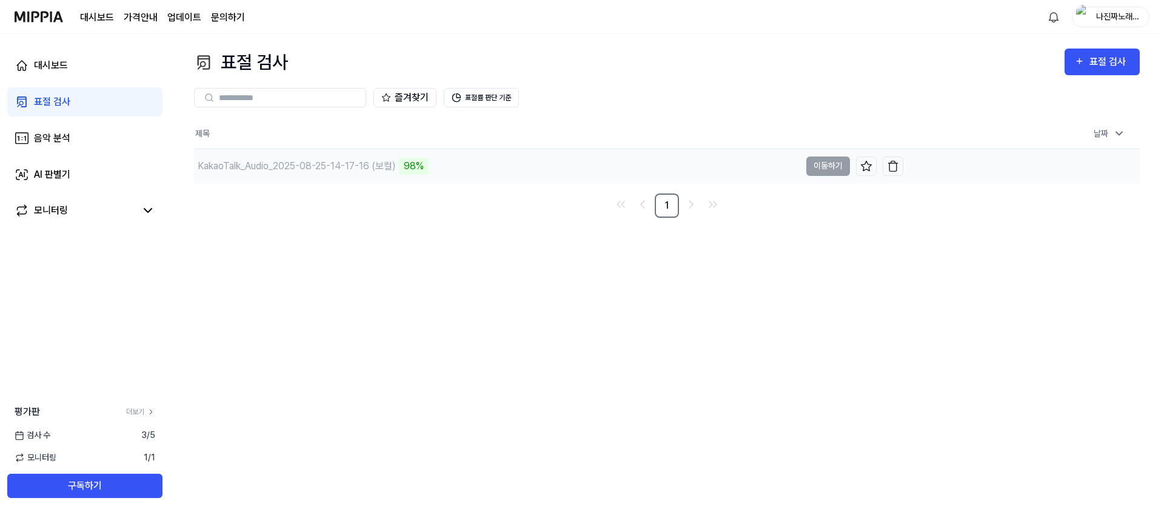
click at [334, 171] on div "KakaoTalk_Audio_2025-08-25-14-17-16 (보컬)" at bounding box center [297, 166] width 198 height 15
click at [305, 163] on div "KakaoTalk_Audio_2025-08-25-14-17-16 (보컬)" at bounding box center [297, 166] width 198 height 15
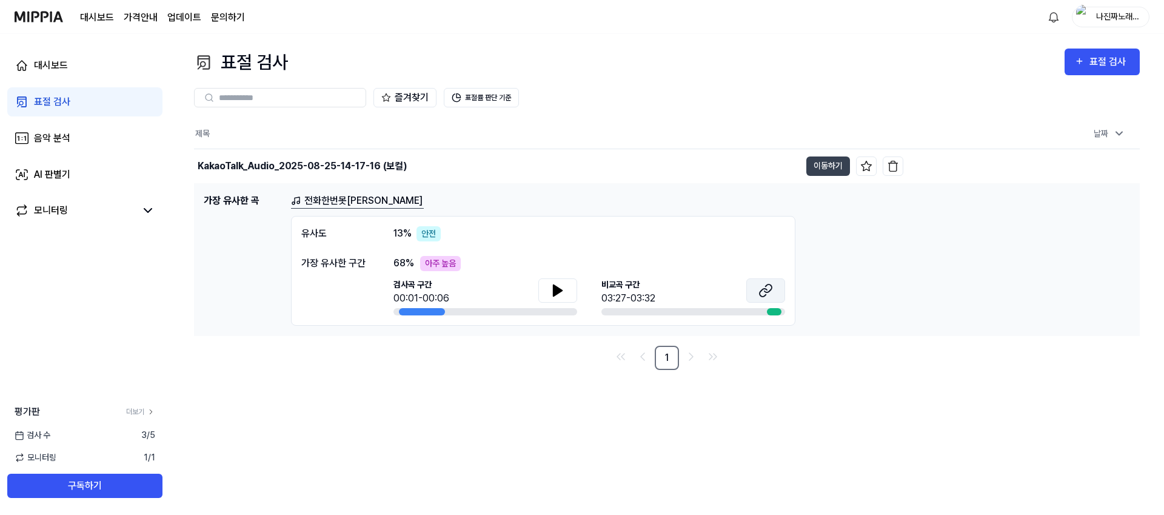
click at [765, 295] on icon at bounding box center [763, 292] width 7 height 8
click at [546, 287] on button at bounding box center [558, 290] width 39 height 24
click at [411, 311] on div at bounding box center [422, 311] width 46 height 7
click at [64, 72] on div "대시보드" at bounding box center [51, 65] width 34 height 15
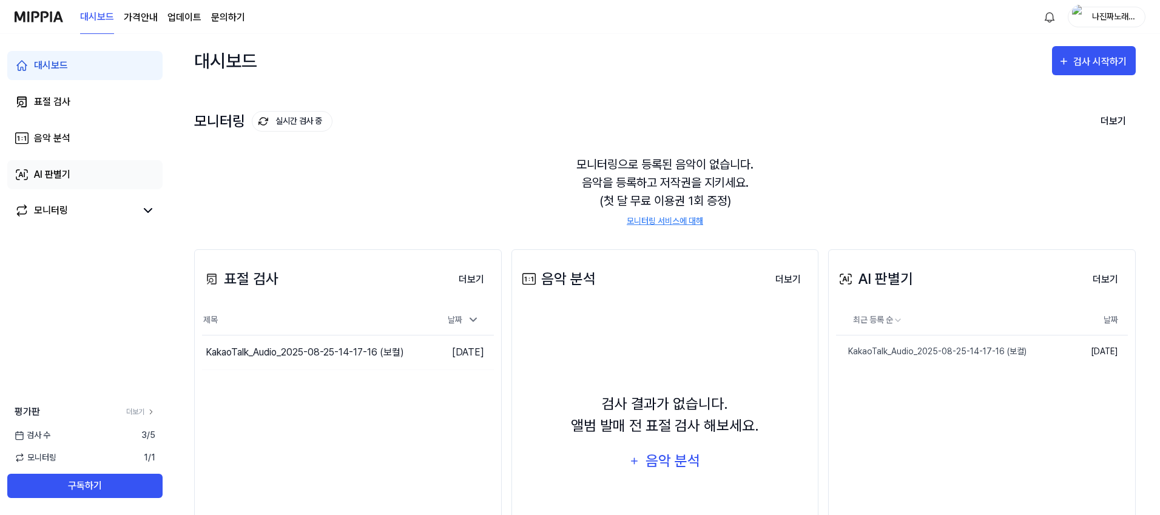
click at [70, 172] on div "AI 판별기" at bounding box center [52, 174] width 36 height 15
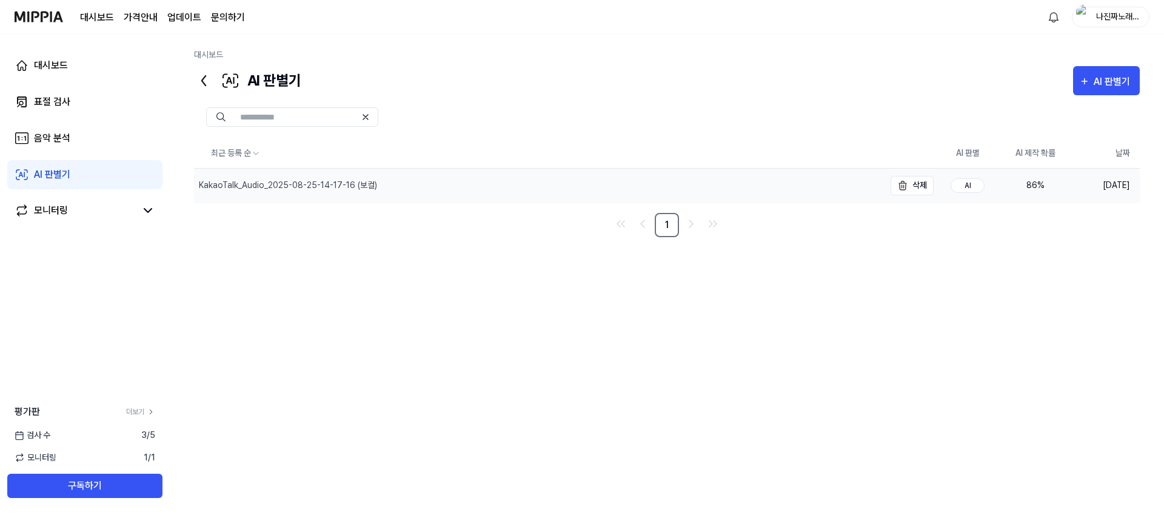
click at [310, 187] on div "KakaoTalk_Audio_2025-08-25-14-17-16 (보컬)" at bounding box center [288, 185] width 178 height 13
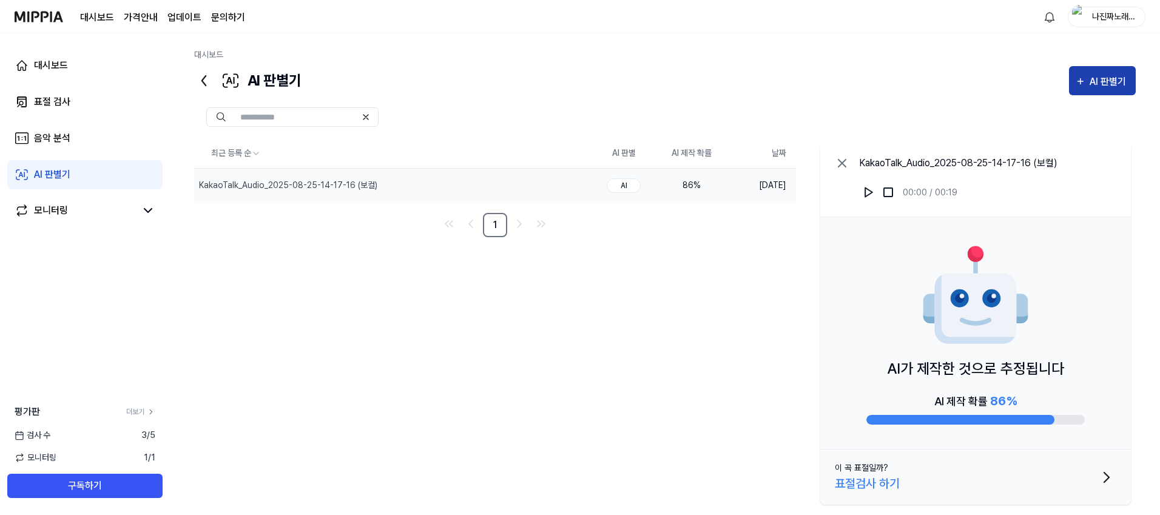
click at [1089, 79] on div "AI 판별기" at bounding box center [1109, 82] width 40 height 16
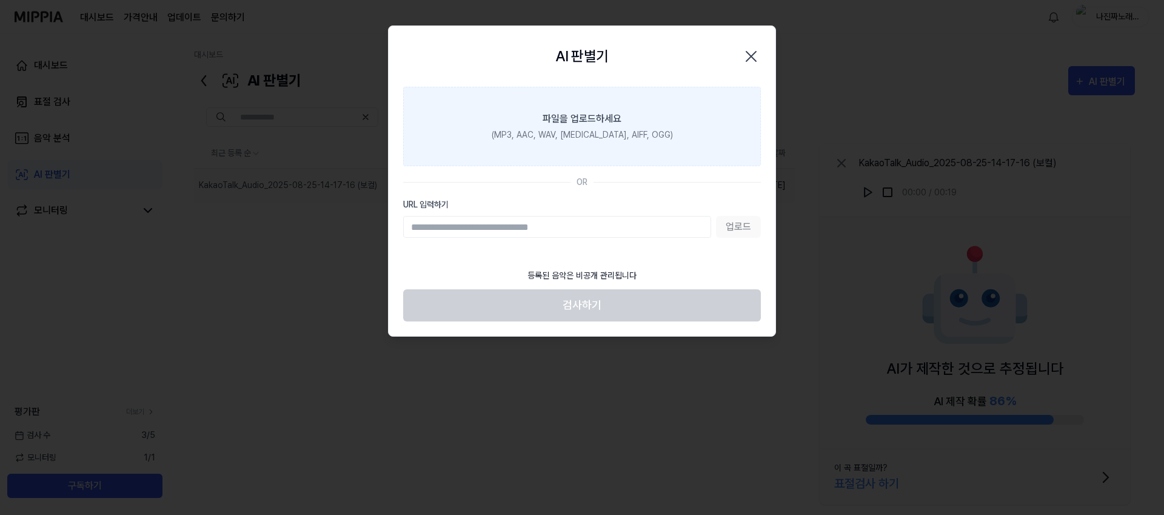
click at [608, 136] on div "(MP3, AAC, WAV, FLAC, AIFF, OGG)" at bounding box center [582, 135] width 181 height 13
click at [0, 0] on input "파일을 업로드하세요 (MP3, AAC, WAV, FLAC, AIFF, OGG)" at bounding box center [0, 0] width 0 height 0
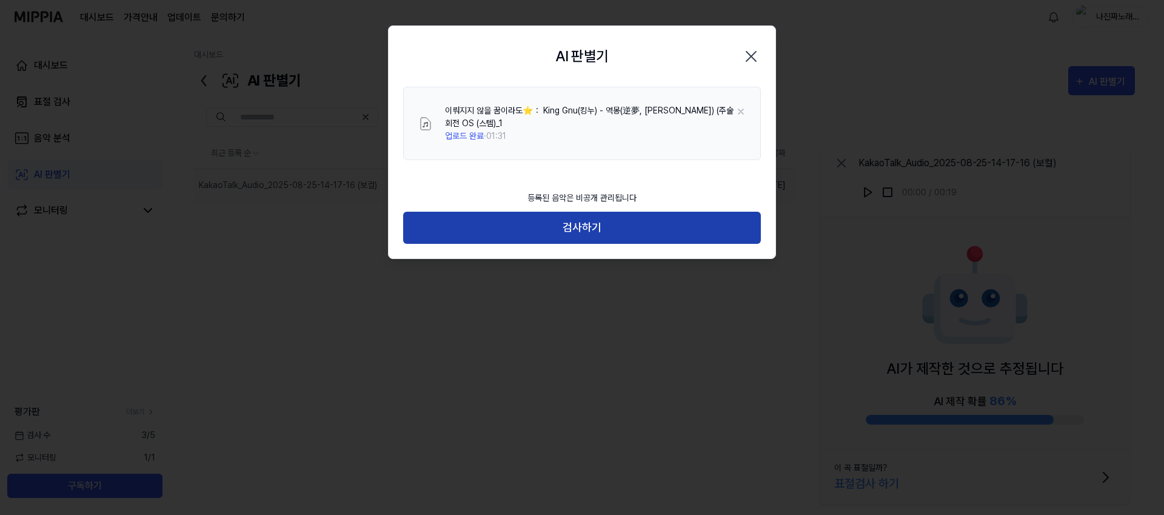
click at [653, 233] on button "검사하기" at bounding box center [582, 228] width 358 height 32
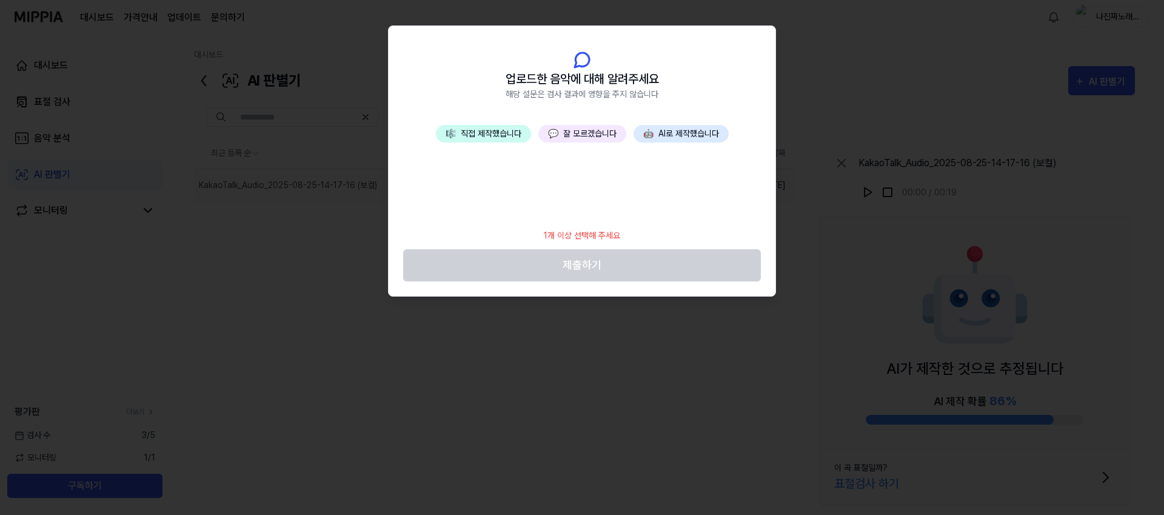
click at [576, 135] on button "💬 잘 모르겠습니다" at bounding box center [583, 134] width 88 height 18
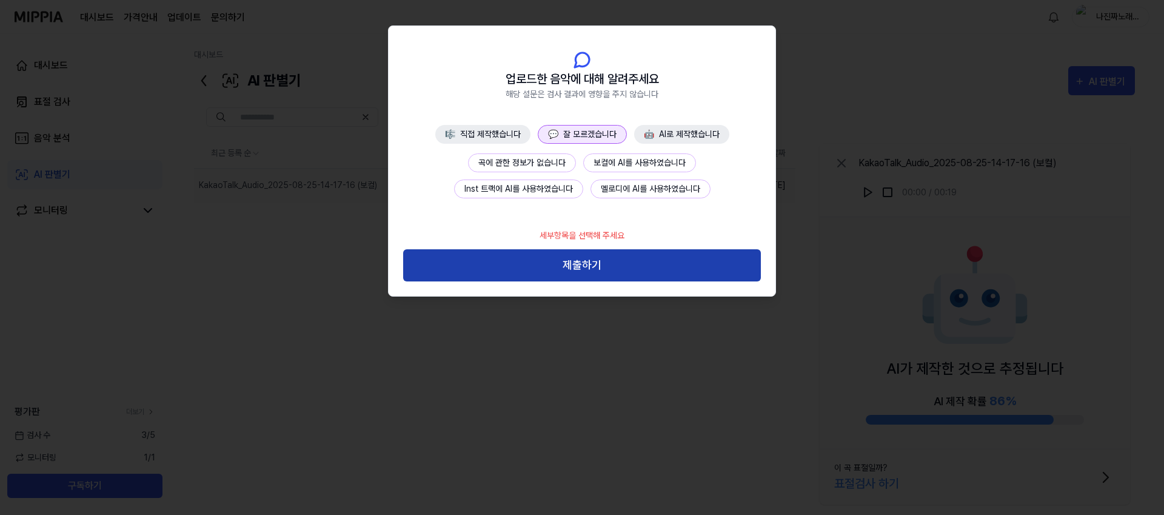
click at [608, 269] on button "제출하기" at bounding box center [582, 265] width 358 height 32
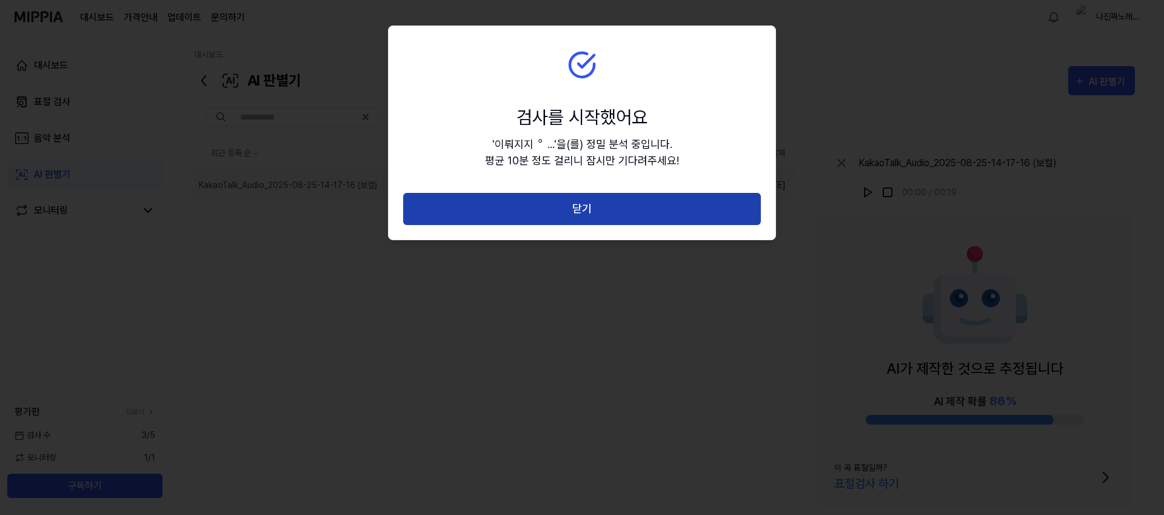
click at [586, 204] on button "닫기" at bounding box center [582, 209] width 358 height 32
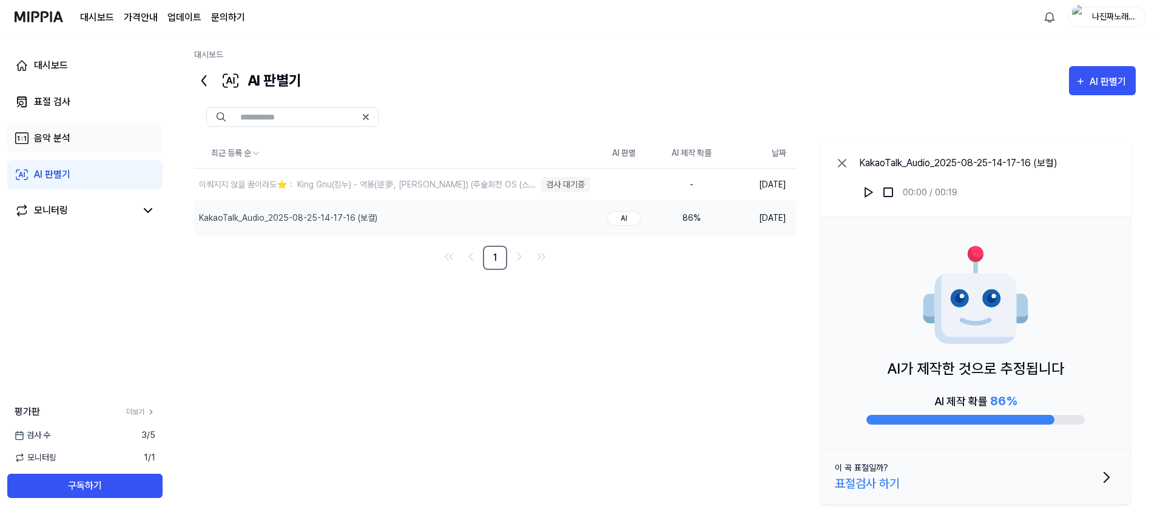
click at [59, 134] on div "음악 분석" at bounding box center [52, 138] width 36 height 15
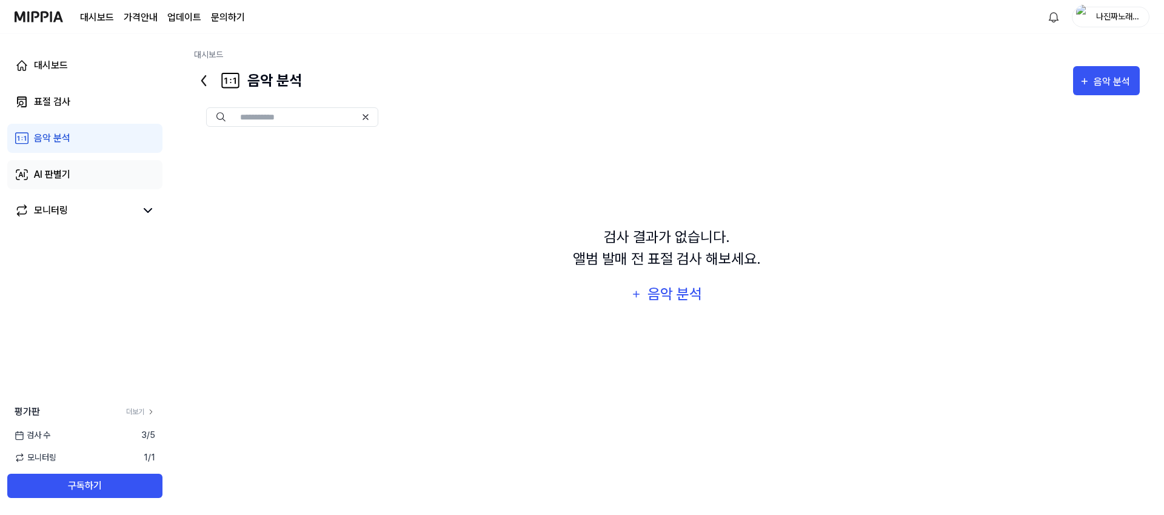
click at [70, 167] on div "AI 판별기" at bounding box center [52, 174] width 36 height 15
